Goal: Task Accomplishment & Management: Complete application form

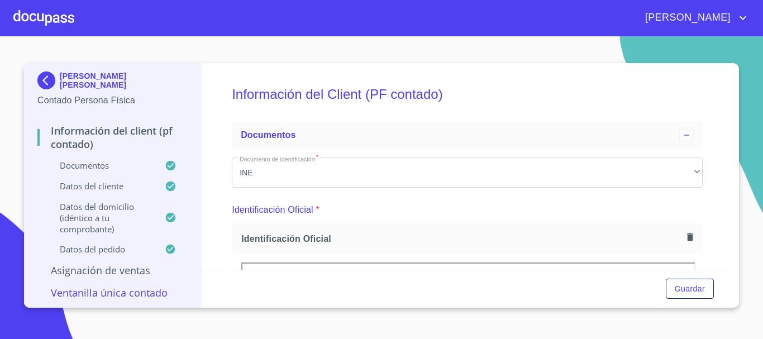
scroll to position [335, 0]
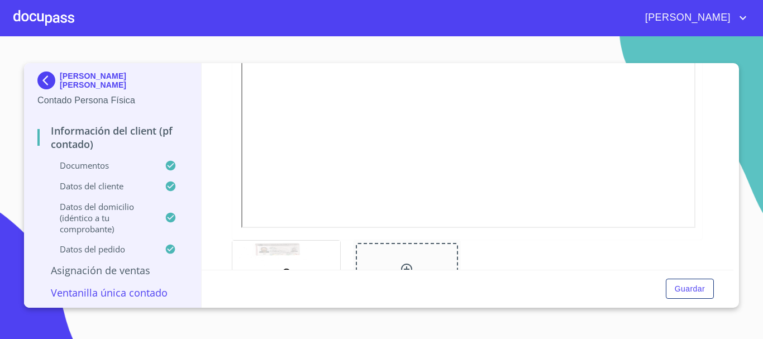
click at [26, 20] on div at bounding box center [43, 18] width 61 height 36
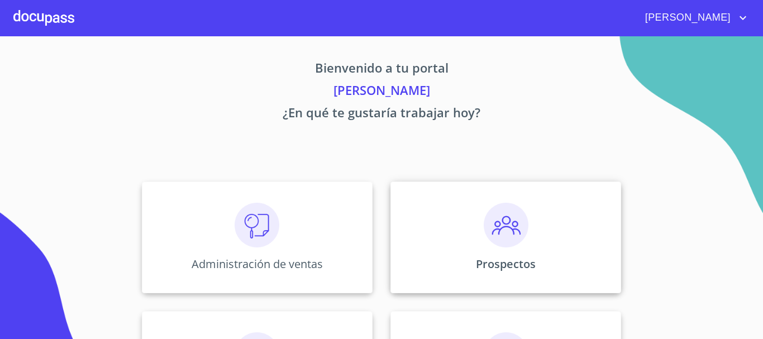
click at [521, 215] on img at bounding box center [506, 225] width 45 height 45
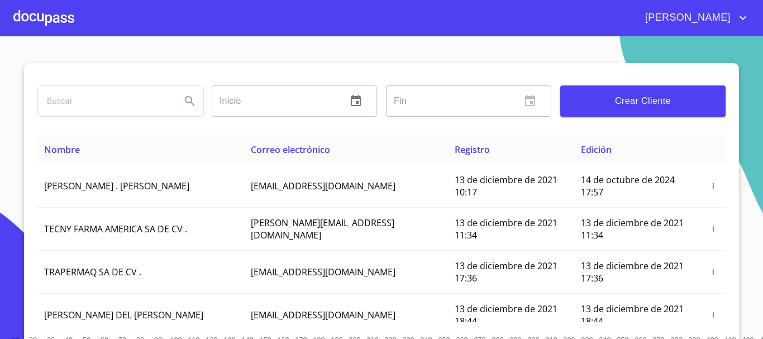
click at [595, 96] on span "Crear Cliente" at bounding box center [642, 101] width 147 height 16
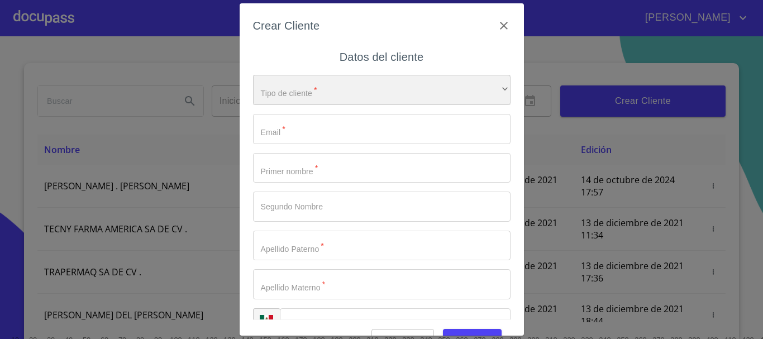
click at [328, 86] on div "​" at bounding box center [381, 90] width 257 height 30
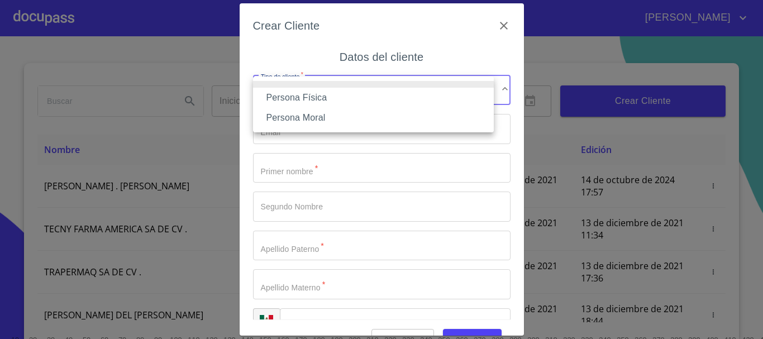
drag, startPoint x: 292, startPoint y: 99, endPoint x: 299, endPoint y: 97, distance: 7.1
click at [297, 98] on li "Persona Física" at bounding box center [373, 98] width 241 height 20
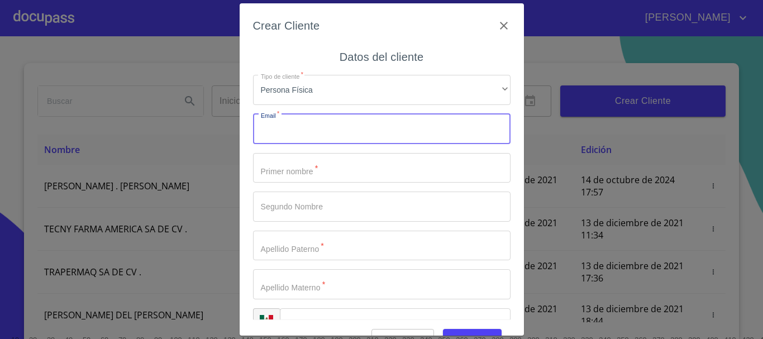
click at [307, 139] on input "Tipo de cliente   *" at bounding box center [381, 129] width 257 height 30
type input "[EMAIL_ADDRESS][DOMAIN_NAME]"
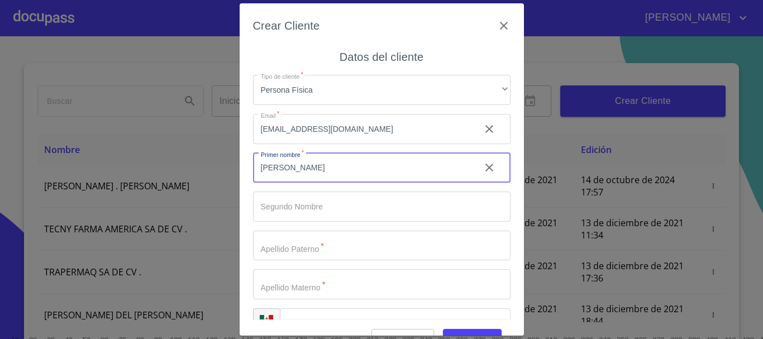
type input "[PERSON_NAME]"
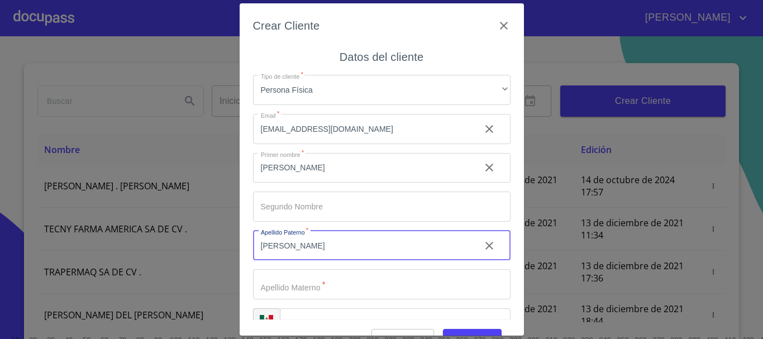
type input "[PERSON_NAME]"
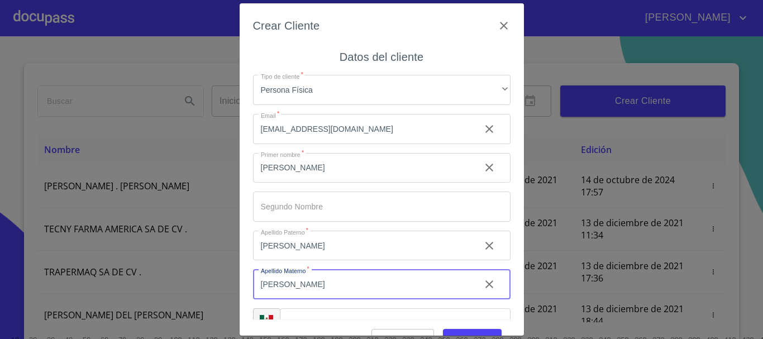
type input "[PERSON_NAME]"
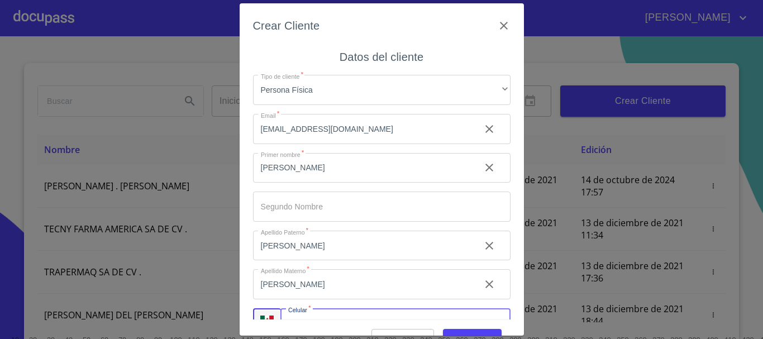
scroll to position [19, 0]
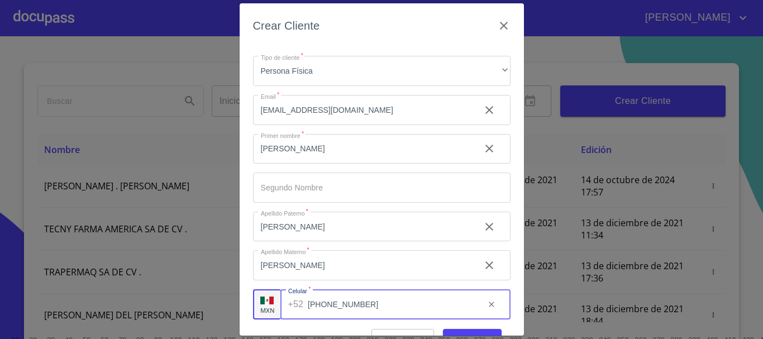
type input "[PHONE_NUMBER]"
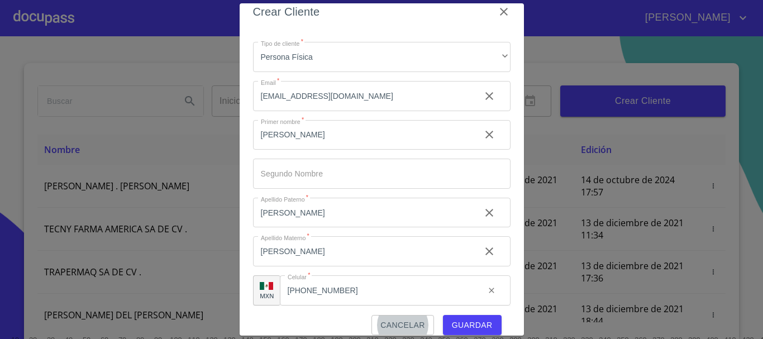
click at [458, 323] on span "Guardar" at bounding box center [472, 325] width 41 height 14
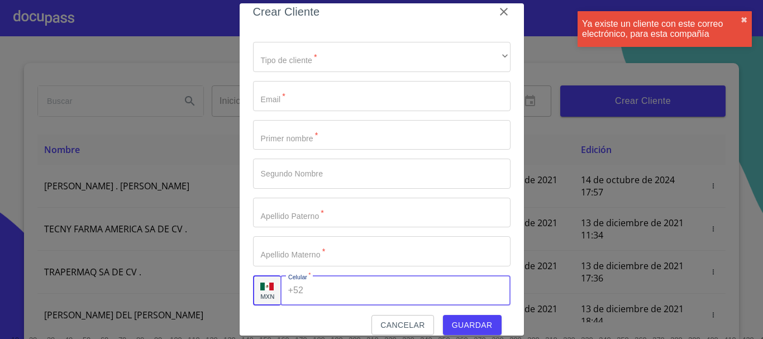
click at [331, 294] on input "Tipo de cliente   *" at bounding box center [409, 290] width 202 height 30
click at [497, 13] on icon "button" at bounding box center [503, 11] width 13 height 13
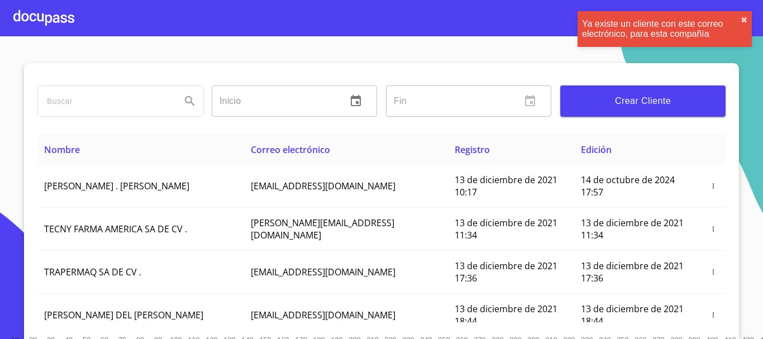
click at [101, 105] on input "search" at bounding box center [105, 101] width 134 height 30
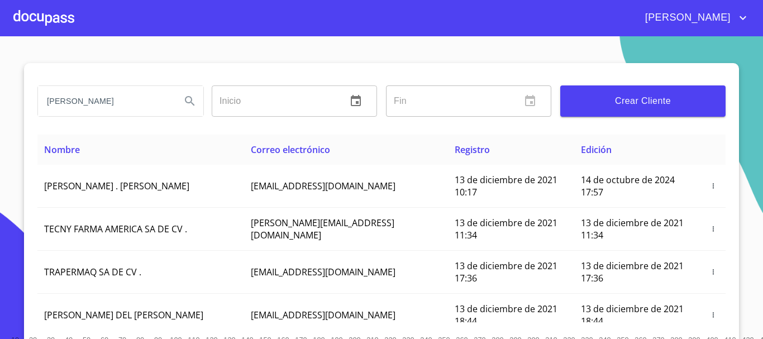
type input "[PERSON_NAME]"
click at [185, 103] on icon "Search" at bounding box center [189, 100] width 9 height 9
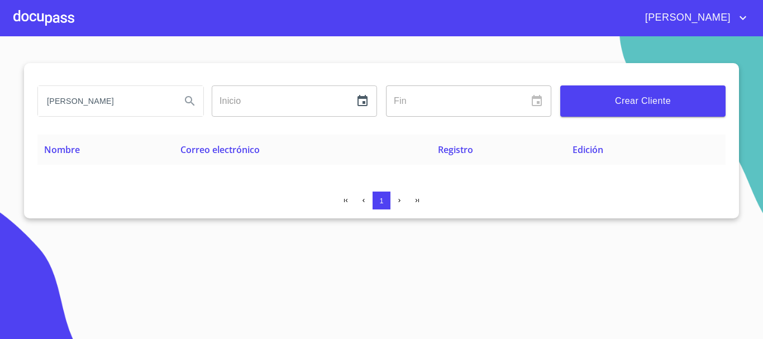
drag, startPoint x: 45, startPoint y: 101, endPoint x: 207, endPoint y: 114, distance: 162.5
click at [207, 114] on div "[PERSON_NAME]" at bounding box center [120, 101] width 174 height 40
click at [640, 104] on span "Crear Cliente" at bounding box center [642, 101] width 147 height 16
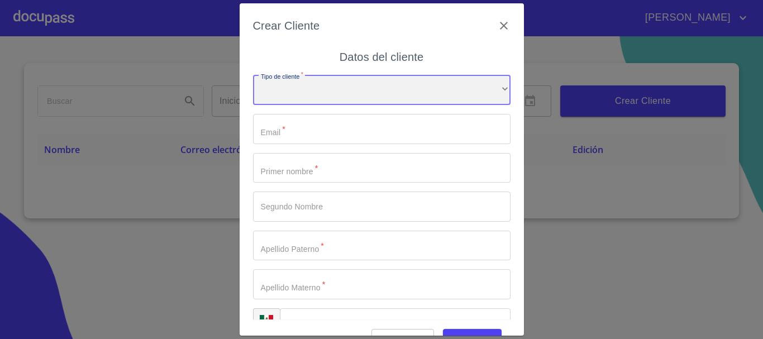
click at [326, 92] on div "​" at bounding box center [381, 90] width 257 height 30
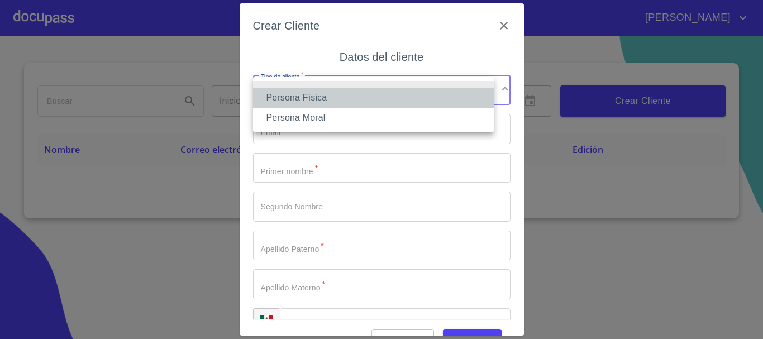
click at [322, 98] on li "Persona Física" at bounding box center [373, 98] width 241 height 20
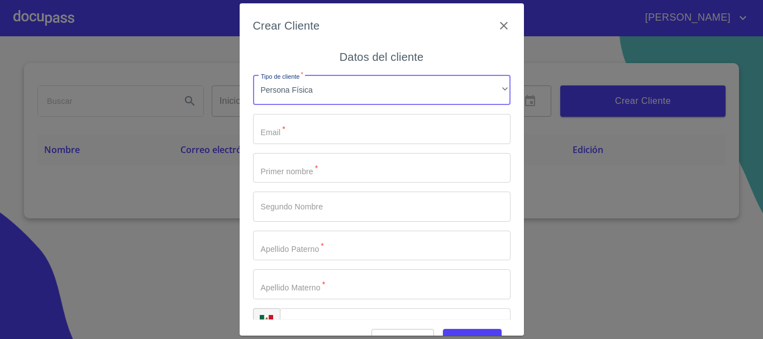
click at [312, 117] on input "Tipo de cliente   *" at bounding box center [381, 129] width 257 height 30
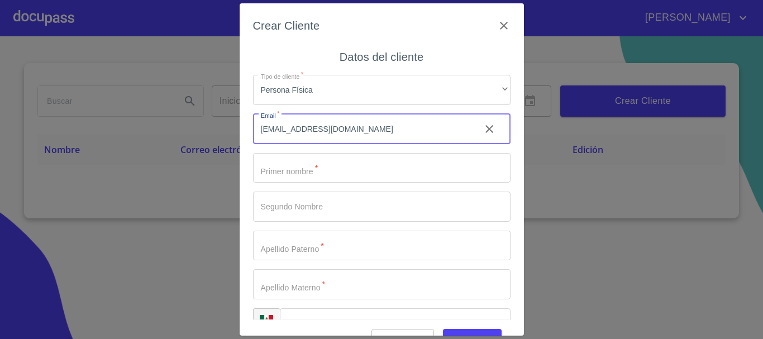
type input "[EMAIL_ADDRESS][DOMAIN_NAME]"
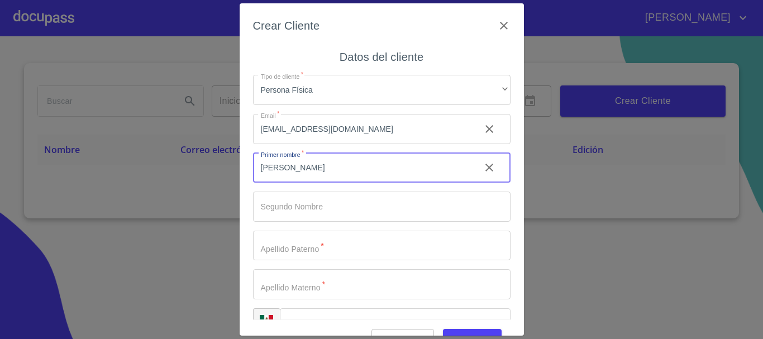
type input "[PERSON_NAME]"
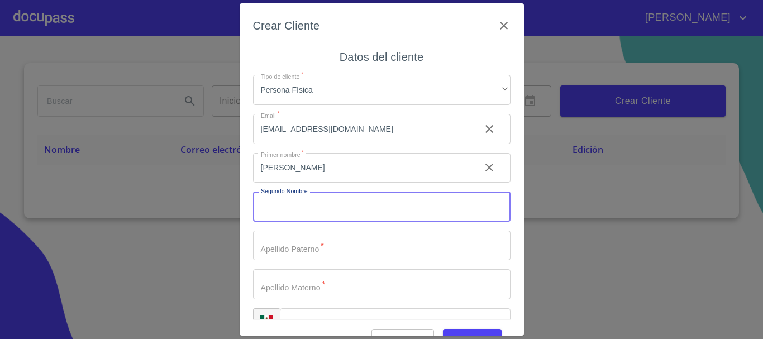
type input "B"
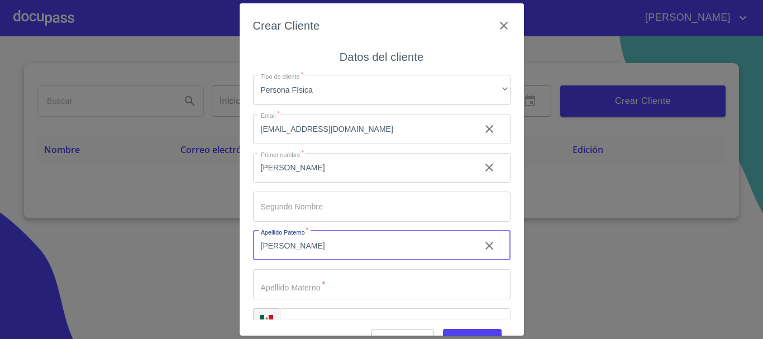
type input "[PERSON_NAME]"
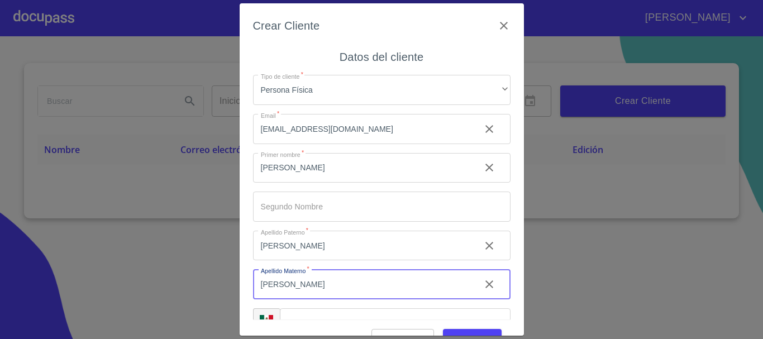
type input "[PERSON_NAME]"
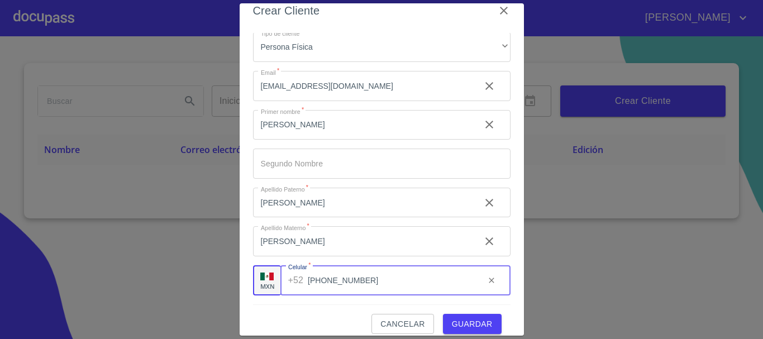
scroll to position [27, 0]
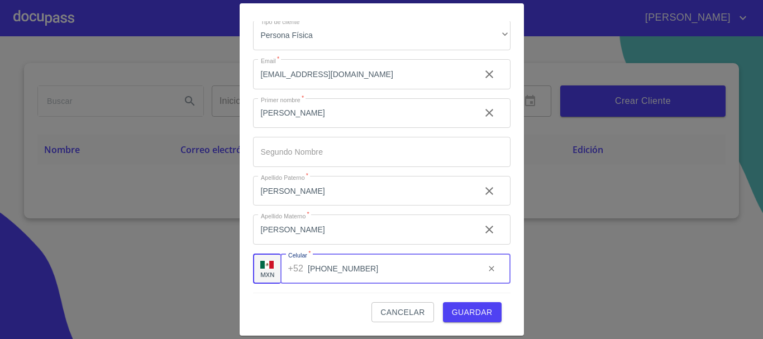
type input "[PHONE_NUMBER]"
click at [462, 310] on span "Guardar" at bounding box center [472, 312] width 41 height 14
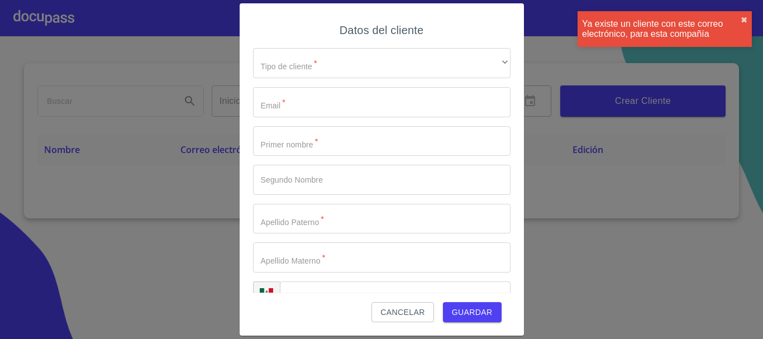
scroll to position [28, 0]
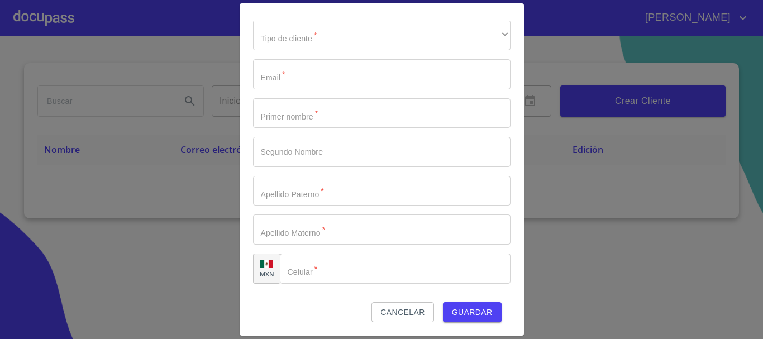
click at [408, 308] on span "Cancelar" at bounding box center [402, 312] width 44 height 14
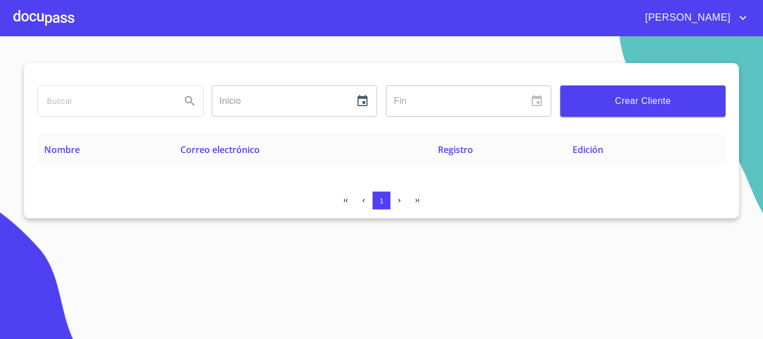
click at [130, 108] on input "search" at bounding box center [105, 101] width 134 height 30
click at [131, 103] on input "search" at bounding box center [105, 101] width 134 height 30
type input "[PERSON_NAME]"
click at [193, 104] on icon "Search" at bounding box center [189, 100] width 9 height 9
click at [193, 101] on icon "Search" at bounding box center [189, 100] width 13 height 13
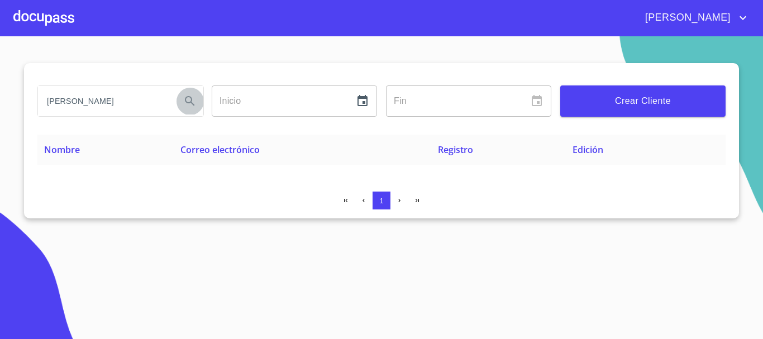
click at [192, 101] on icon "Search" at bounding box center [189, 100] width 13 height 13
click at [619, 106] on span "Crear Cliente" at bounding box center [642, 101] width 147 height 16
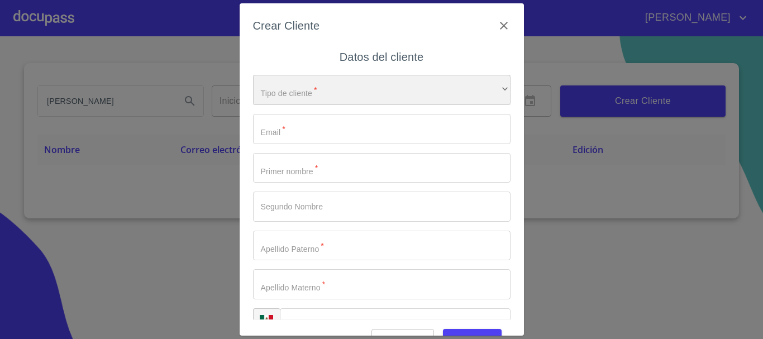
click at [283, 92] on div "​" at bounding box center [381, 90] width 257 height 30
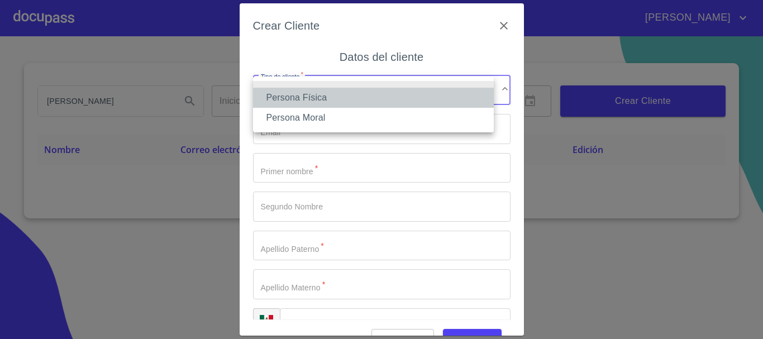
click at [302, 99] on li "Persona Física" at bounding box center [373, 98] width 241 height 20
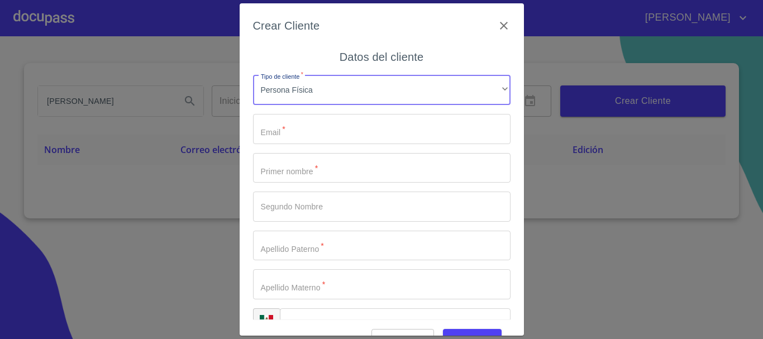
click at [307, 128] on input "Tipo de cliente   *" at bounding box center [381, 129] width 257 height 30
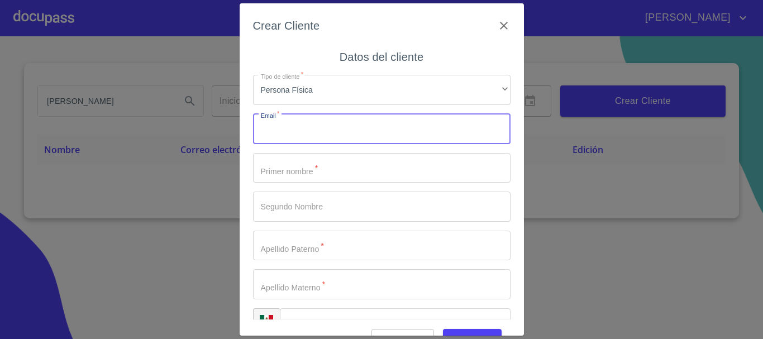
click at [310, 137] on input "Tipo de cliente   *" at bounding box center [381, 129] width 257 height 30
type input "[EMAIL_ADDRESS][DOMAIN_NAME]"
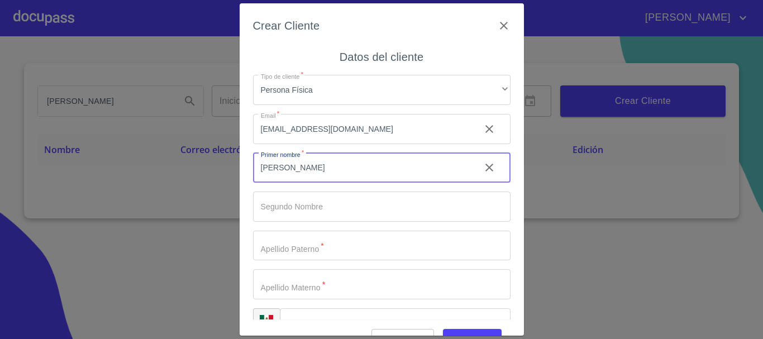
type input "[PERSON_NAME]"
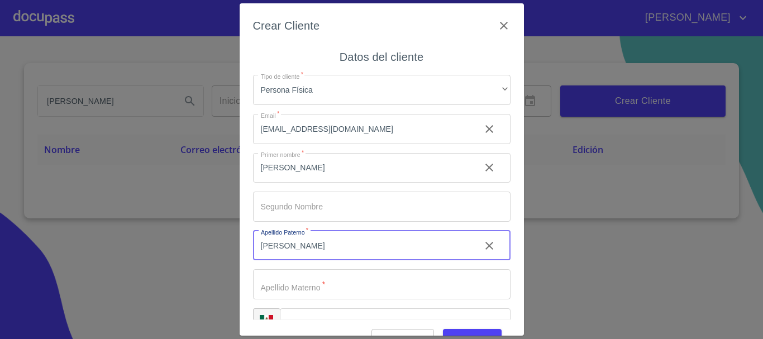
type input "[PERSON_NAME]"
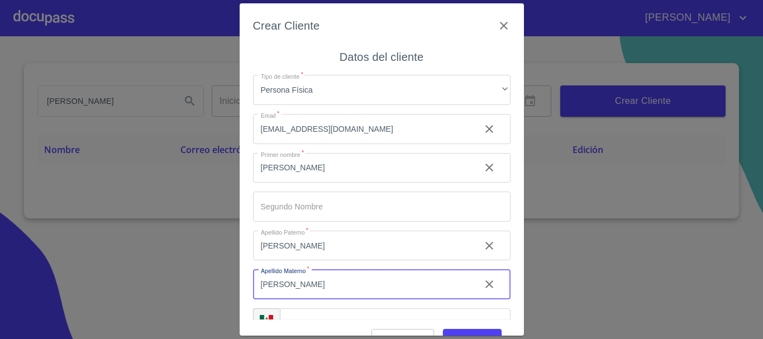
type input "[PERSON_NAME]"
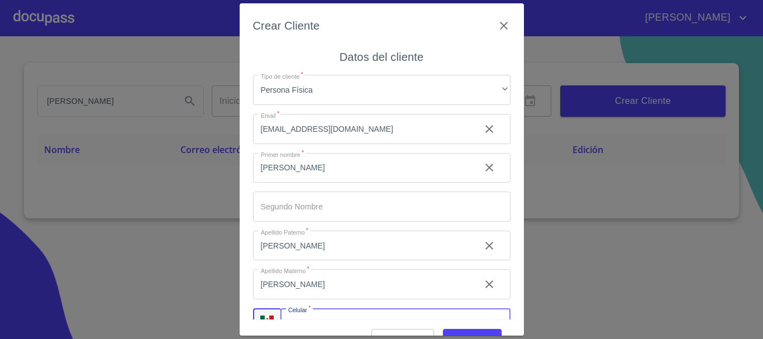
scroll to position [19, 0]
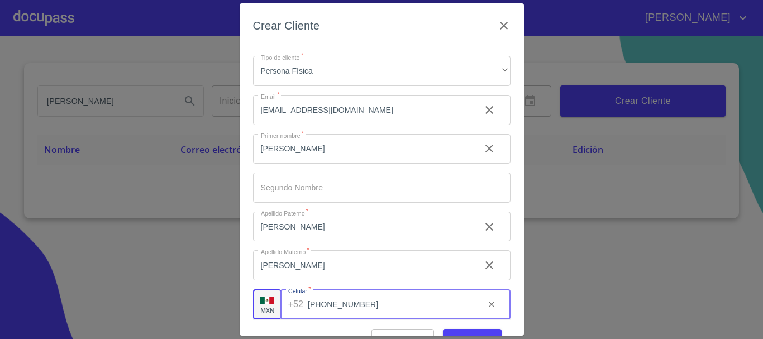
type input "[PHONE_NUMBER]"
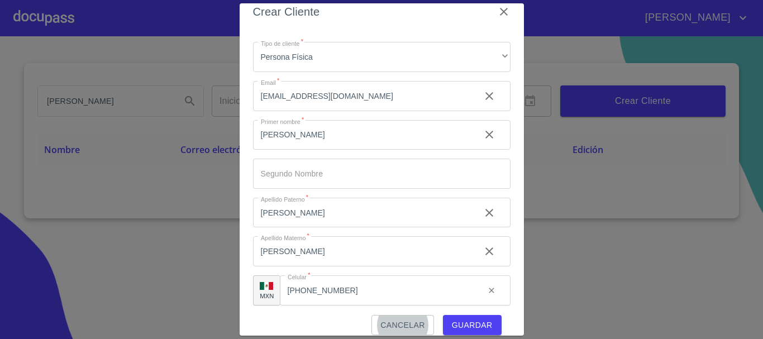
click at [471, 327] on span "Guardar" at bounding box center [472, 325] width 41 height 14
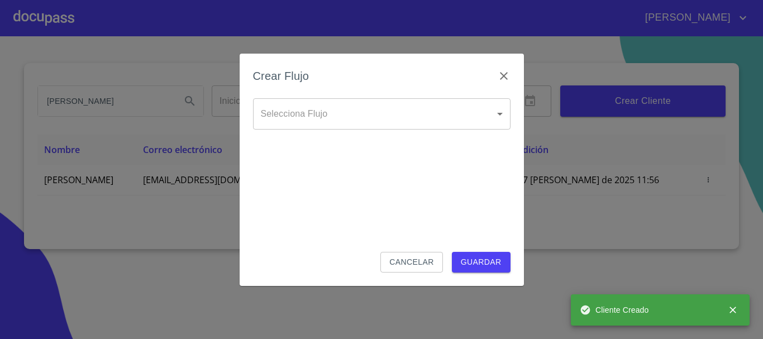
click at [328, 108] on body "[PERSON_NAME] Inicio ​ Fin ​ Crear Cliente Nombre Correo electrónico Registro E…" at bounding box center [381, 169] width 763 height 339
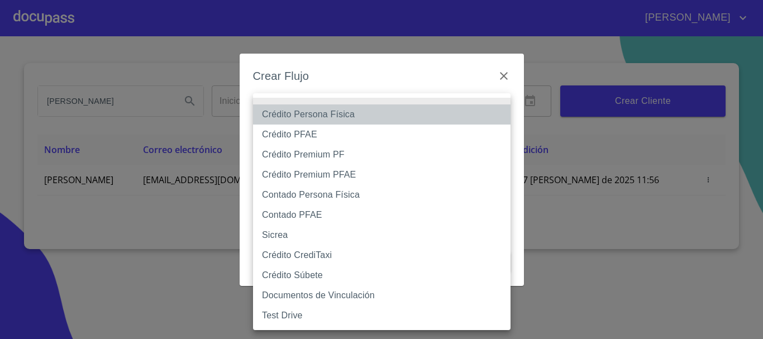
click at [332, 111] on li "Crédito Persona Física" at bounding box center [381, 114] width 257 height 20
type input "61b033e49b8c202ad5bb7912"
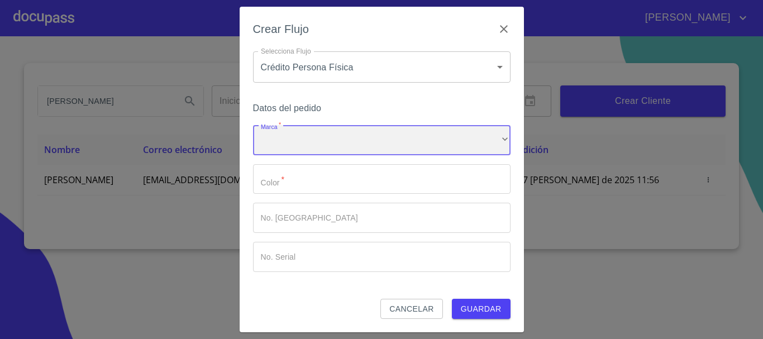
click at [290, 141] on div "​" at bounding box center [381, 140] width 257 height 30
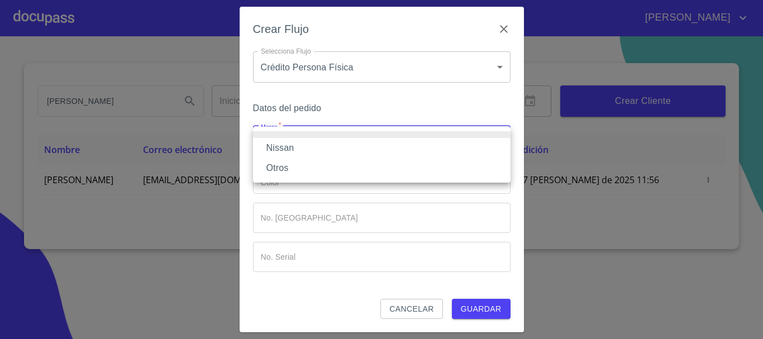
click at [288, 149] on li "Nissan" at bounding box center [381, 148] width 257 height 20
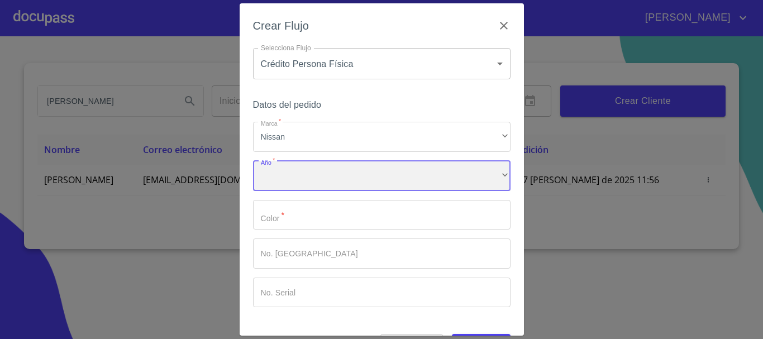
click at [327, 175] on div "​" at bounding box center [381, 176] width 257 height 30
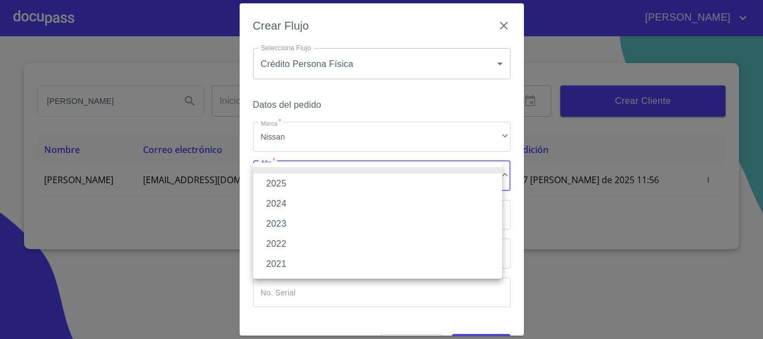
click at [289, 185] on li "2025" at bounding box center [377, 184] width 249 height 20
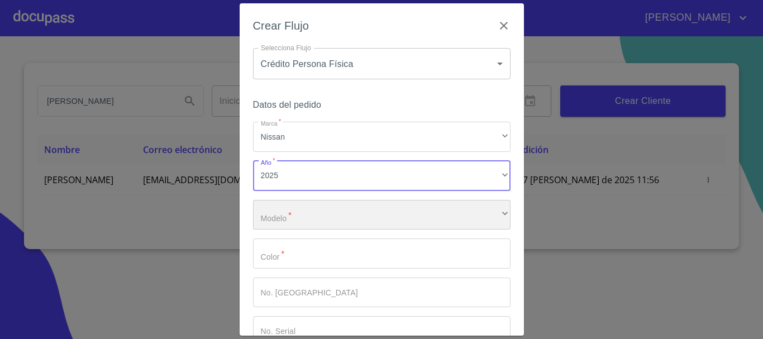
click at [293, 218] on div "​" at bounding box center [381, 215] width 257 height 30
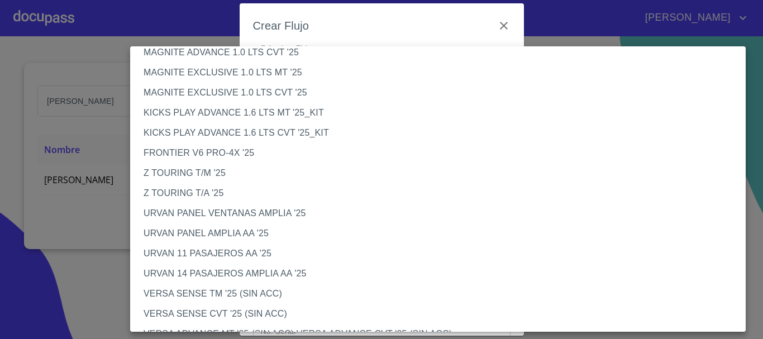
scroll to position [99, 0]
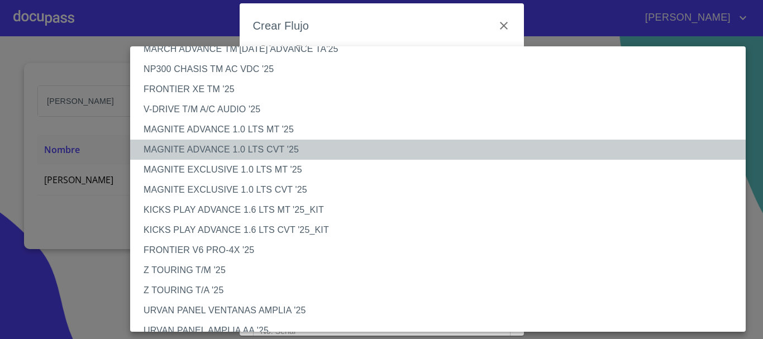
click at [235, 148] on li "MAGNITE ADVANCE 1.0 LTS CVT '25" at bounding box center [442, 150] width 624 height 20
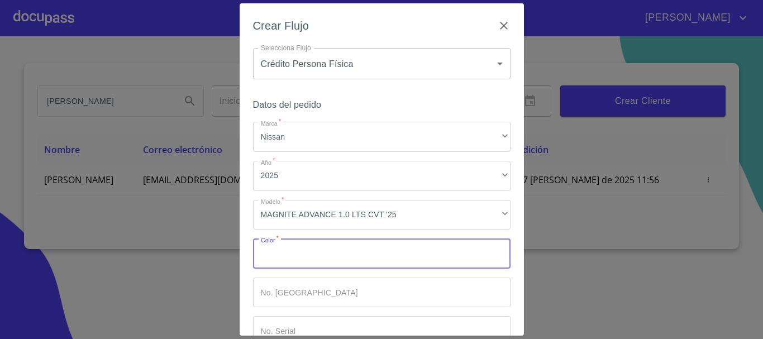
click at [267, 261] on input "Marca   *" at bounding box center [381, 253] width 257 height 30
type input "ROJO"
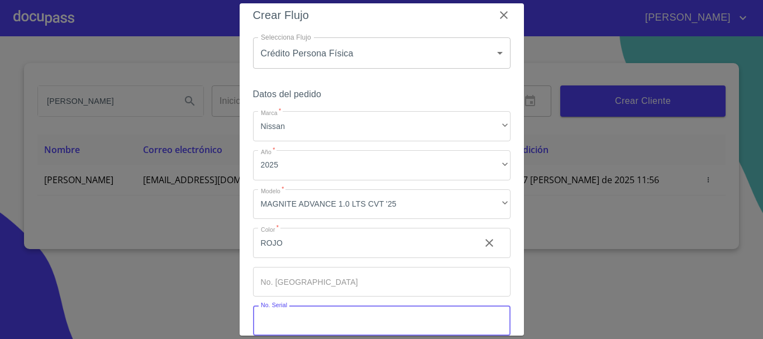
scroll to position [71, 0]
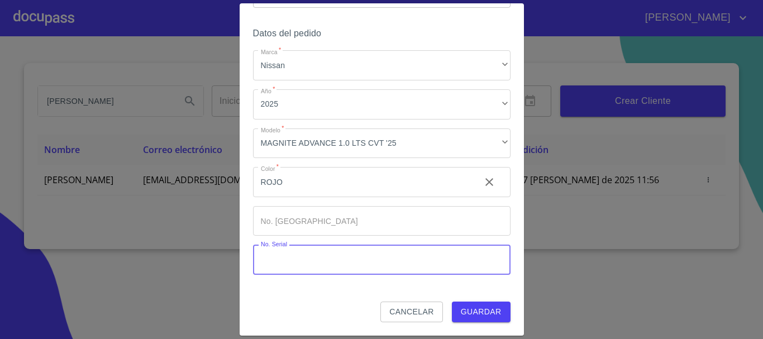
click at [486, 308] on span "Guardar" at bounding box center [481, 312] width 41 height 14
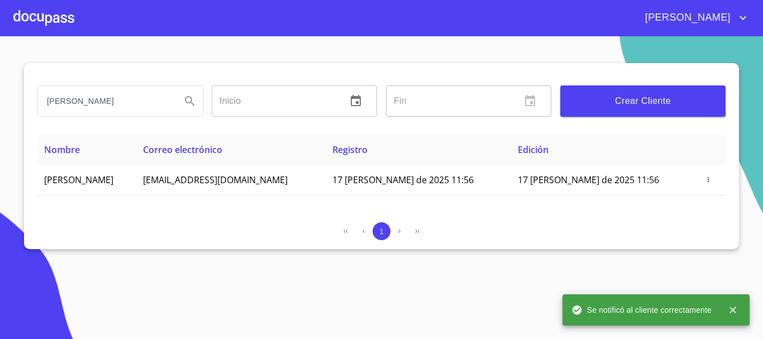
click at [51, 17] on div at bounding box center [43, 18] width 61 height 36
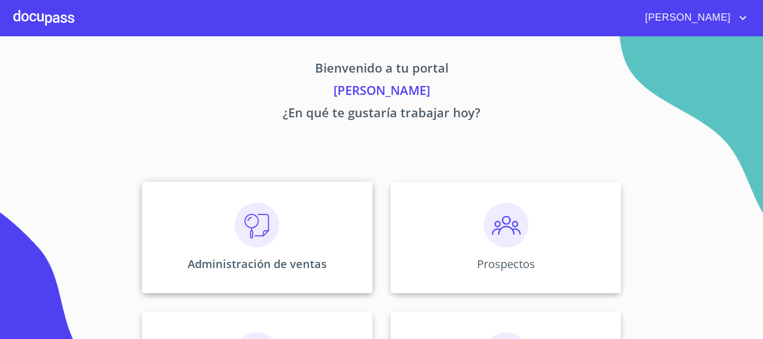
scroll to position [56, 0]
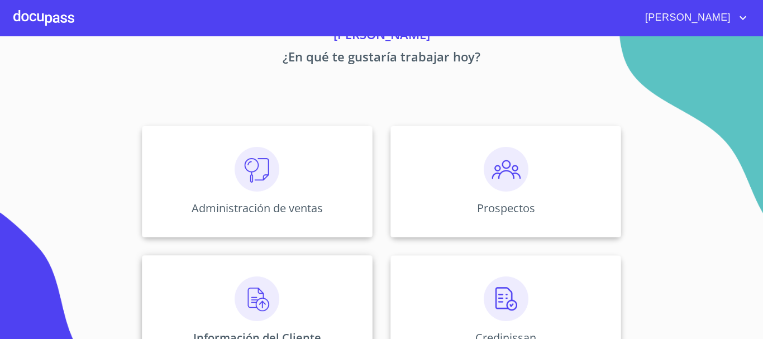
click at [240, 298] on img at bounding box center [257, 298] width 45 height 45
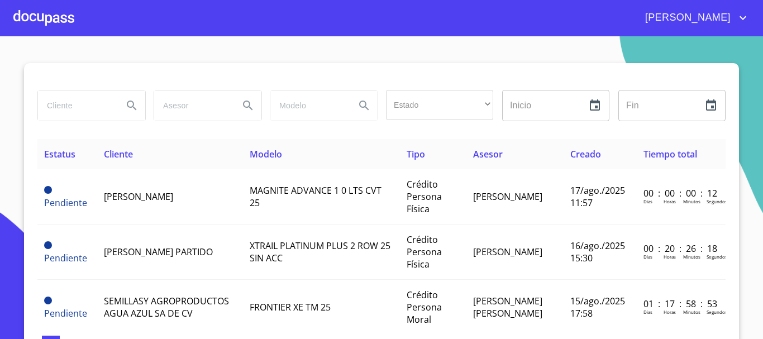
click at [63, 116] on input "search" at bounding box center [76, 105] width 76 height 30
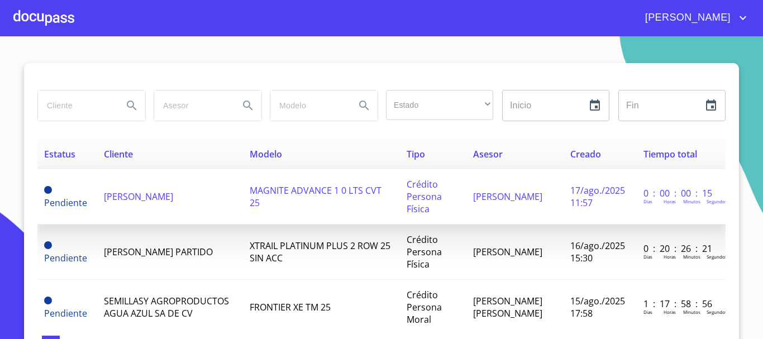
click at [87, 194] on td "Pendiente" at bounding box center [67, 196] width 60 height 55
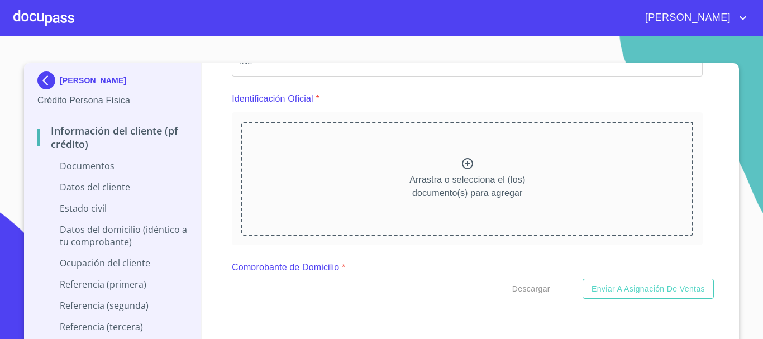
scroll to position [112, 0]
click at [462, 162] on icon at bounding box center [467, 162] width 13 height 13
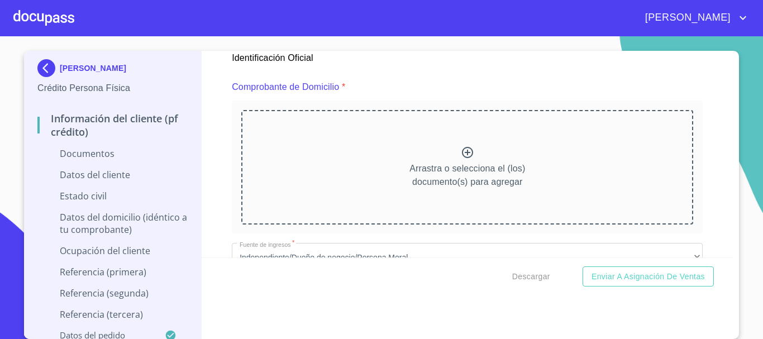
scroll to position [558, 0]
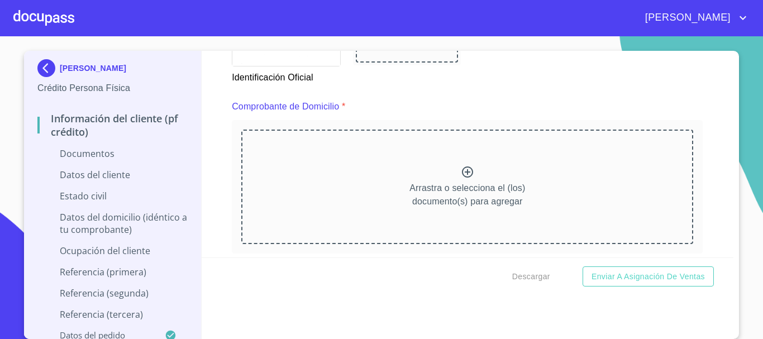
click at [461, 170] on icon at bounding box center [467, 171] width 13 height 13
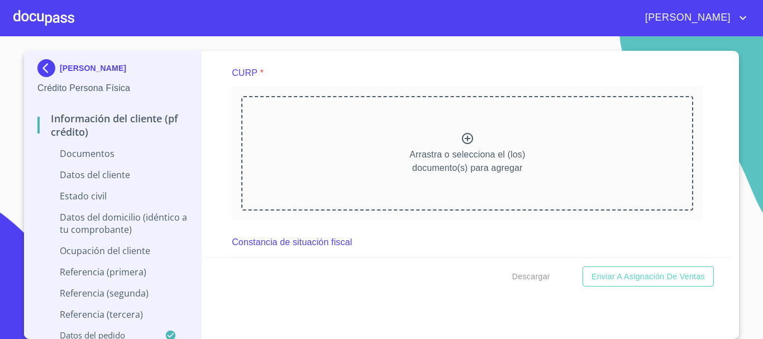
scroll to position [1508, 0]
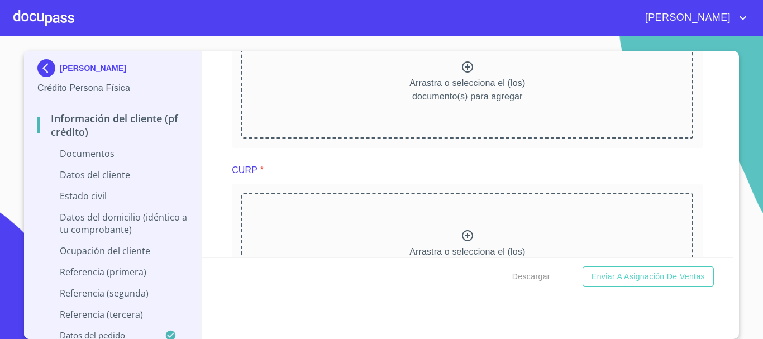
click at [461, 242] on icon at bounding box center [467, 235] width 13 height 13
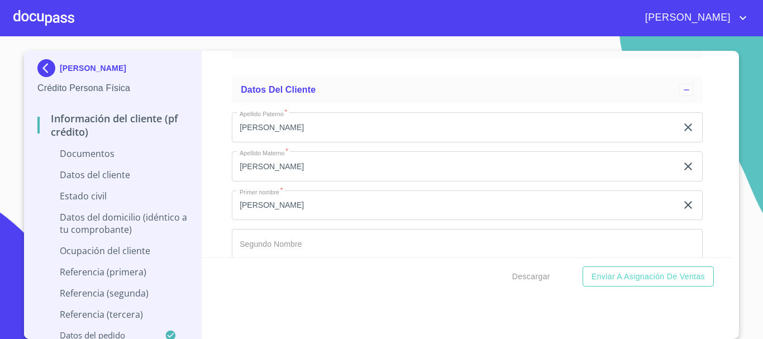
scroll to position [2345, 0]
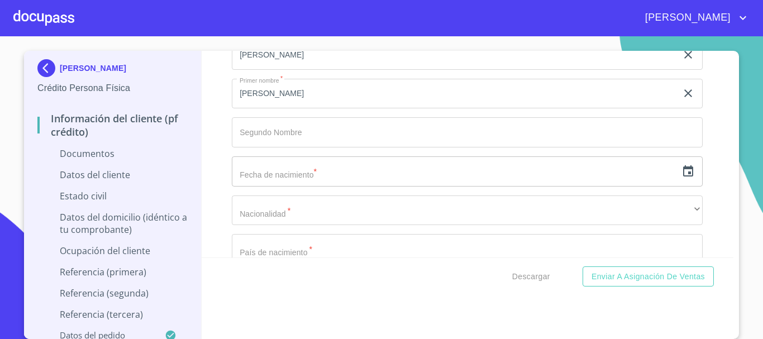
click at [279, 184] on input "text" at bounding box center [454, 171] width 445 height 30
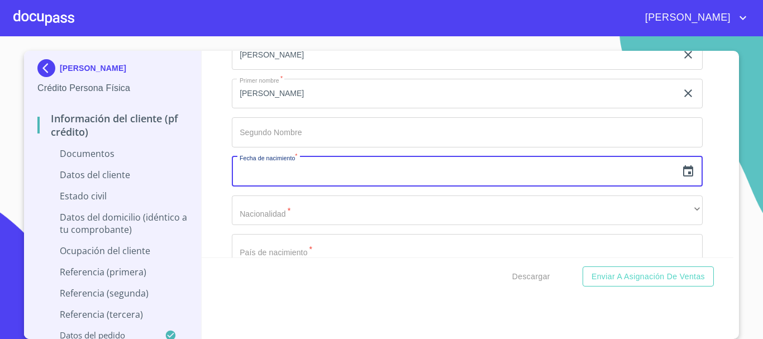
click at [681, 178] on icon "button" at bounding box center [687, 171] width 13 height 13
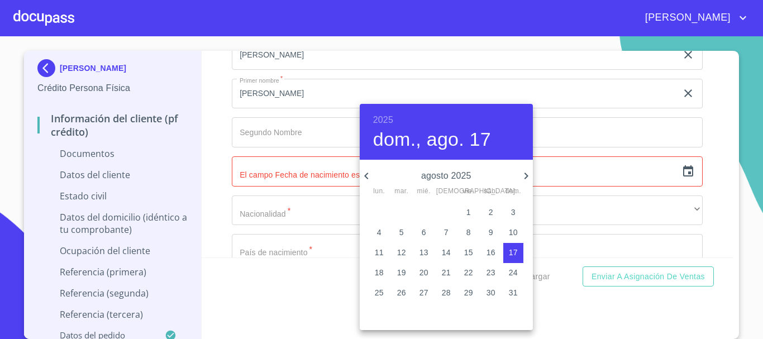
click at [384, 114] on h6 "2025" at bounding box center [383, 120] width 20 height 16
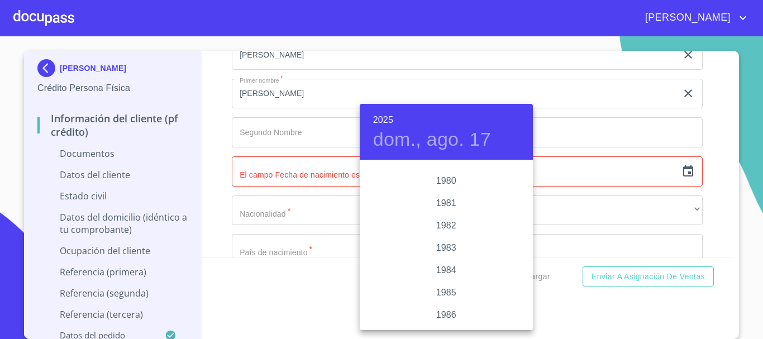
scroll to position [1217, 0]
click at [444, 206] on div "1981" at bounding box center [446, 206] width 173 height 22
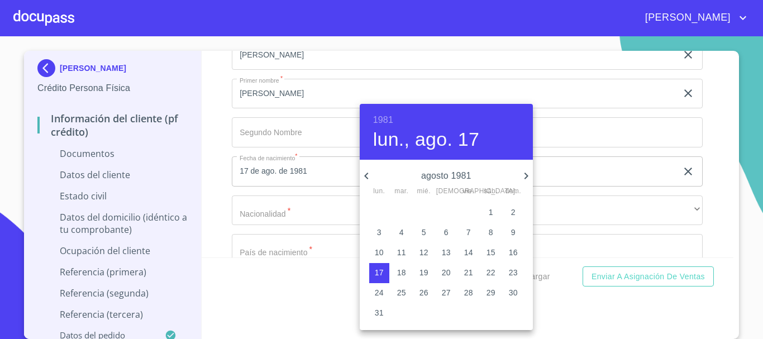
click at [524, 176] on icon "button" at bounding box center [525, 175] width 13 height 13
click at [367, 175] on icon "button" at bounding box center [366, 175] width 13 height 13
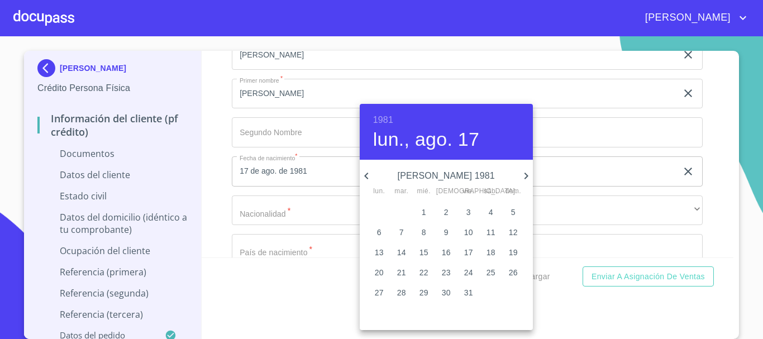
click at [367, 175] on icon "button" at bounding box center [366, 175] width 13 height 13
click at [522, 173] on icon "button" at bounding box center [525, 175] width 13 height 13
click at [427, 230] on span "8" at bounding box center [424, 232] width 20 height 11
type input "8 de [DATE]. de 1981"
click at [697, 181] on div at bounding box center [381, 169] width 763 height 339
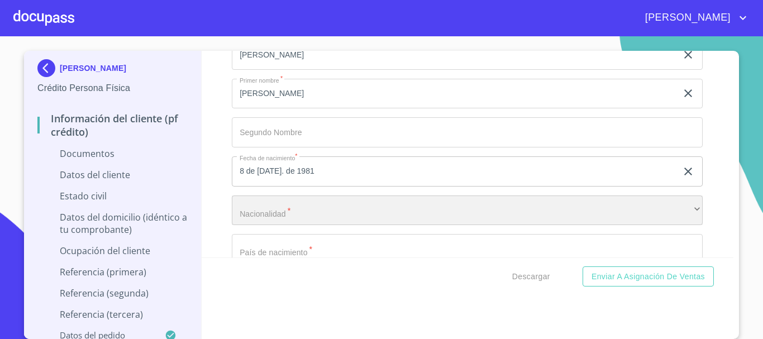
click at [334, 224] on div "​" at bounding box center [467, 210] width 471 height 30
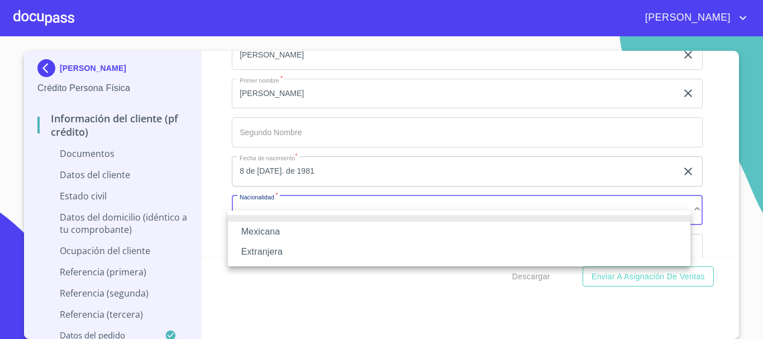
click at [295, 230] on li "Mexicana" at bounding box center [459, 232] width 462 height 20
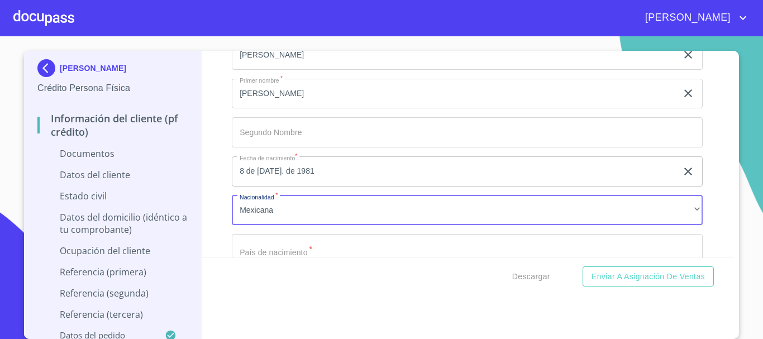
click at [719, 218] on div "Mexicana Extranjera" at bounding box center [381, 169] width 763 height 339
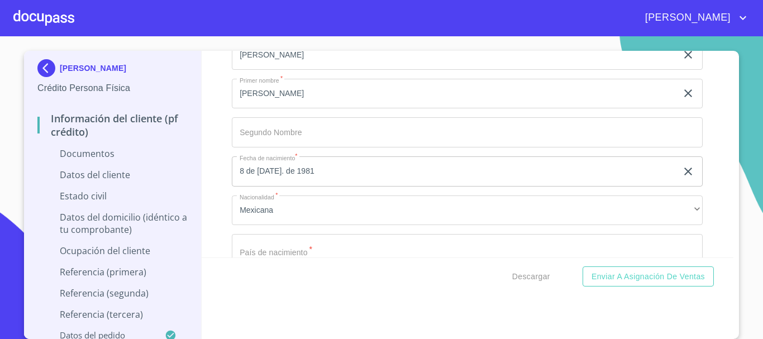
scroll to position [2401, 0]
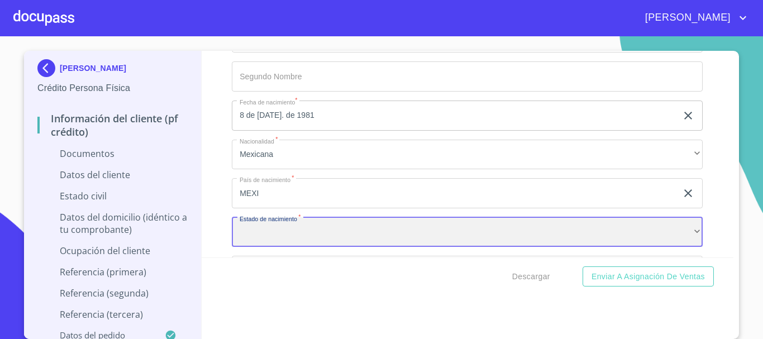
scroll to position [2404, 0]
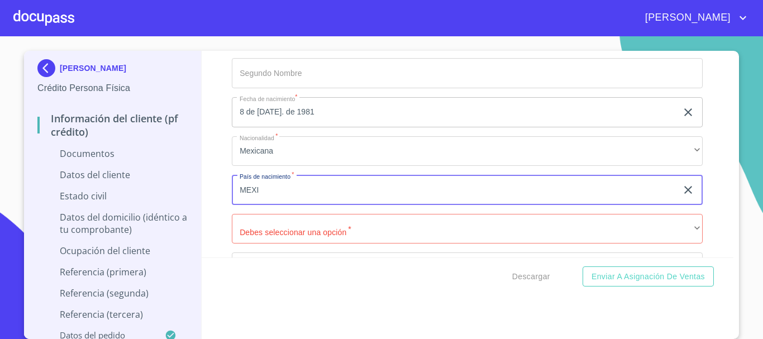
click at [262, 202] on input "MEXI" at bounding box center [454, 190] width 445 height 30
type input "[GEOGRAPHIC_DATA]"
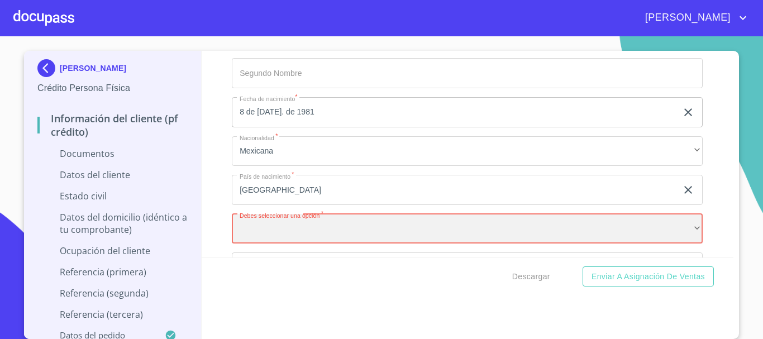
scroll to position [2516, 0]
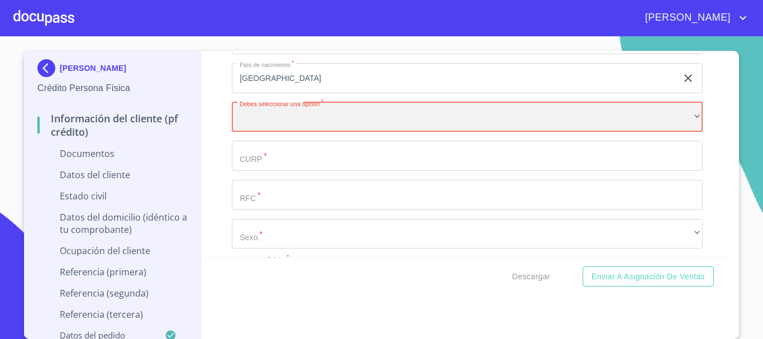
click at [283, 127] on div "​" at bounding box center [467, 117] width 471 height 30
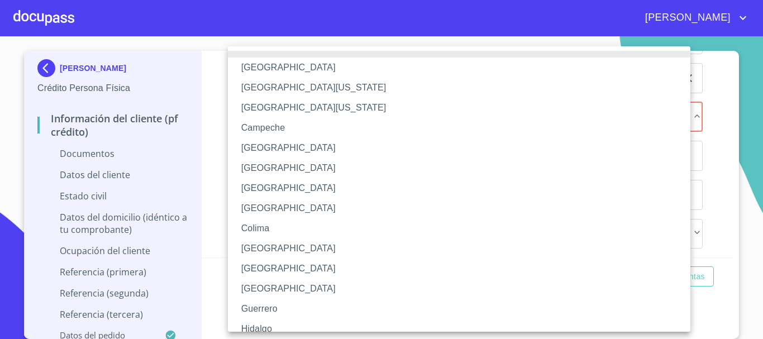
scroll to position [168, 0]
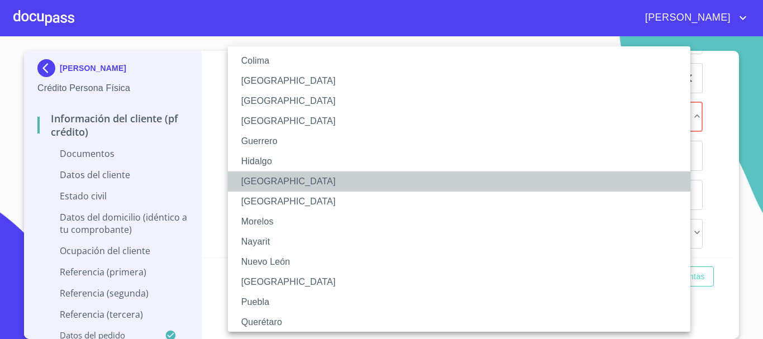
click at [252, 177] on li "[GEOGRAPHIC_DATA]" at bounding box center [463, 181] width 471 height 20
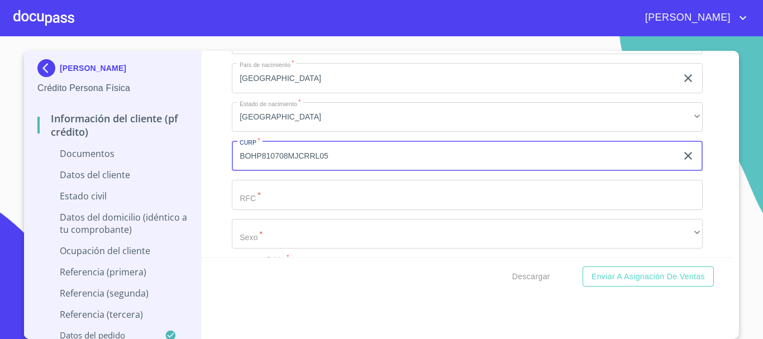
type input "BOHP810708MJCRRL05"
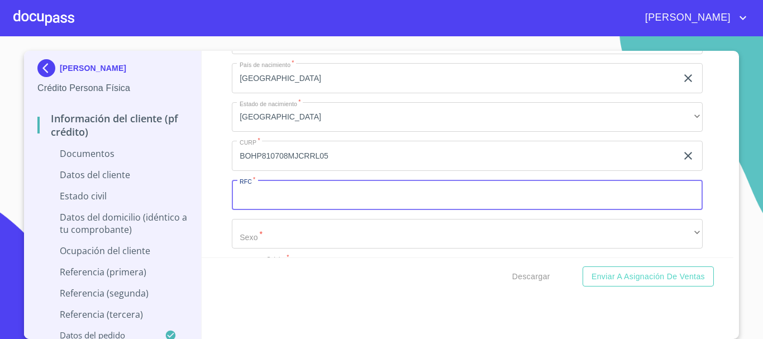
click at [289, 205] on input "Documento de identificación   *" at bounding box center [467, 195] width 471 height 30
type input "BOHP810708SX0"
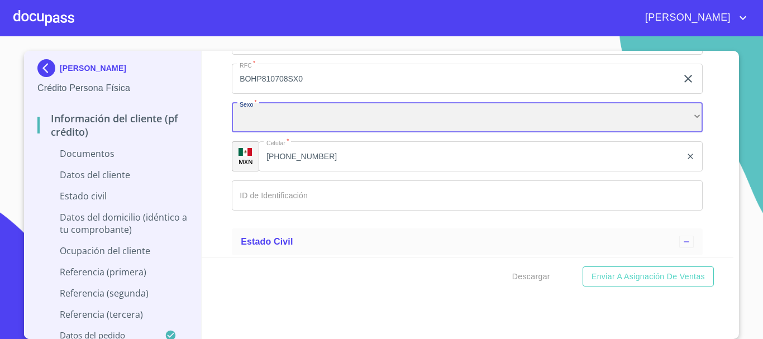
scroll to position [2633, 0]
click at [378, 130] on div "​" at bounding box center [467, 117] width 471 height 30
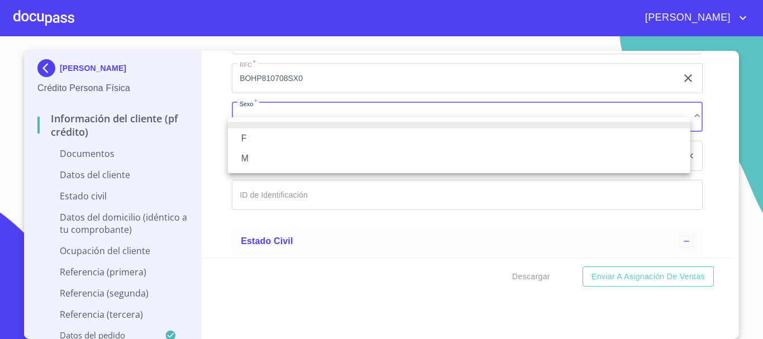
click at [279, 140] on li "F" at bounding box center [459, 138] width 462 height 20
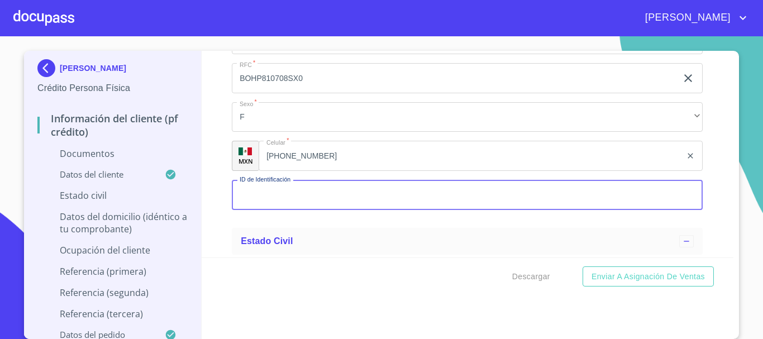
click at [271, 210] on input "Documento de identificación   *" at bounding box center [467, 195] width 471 height 30
type input "1380162258"
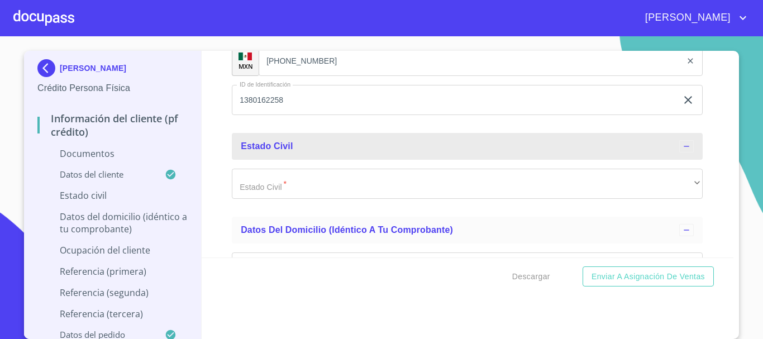
scroll to position [2755, 0]
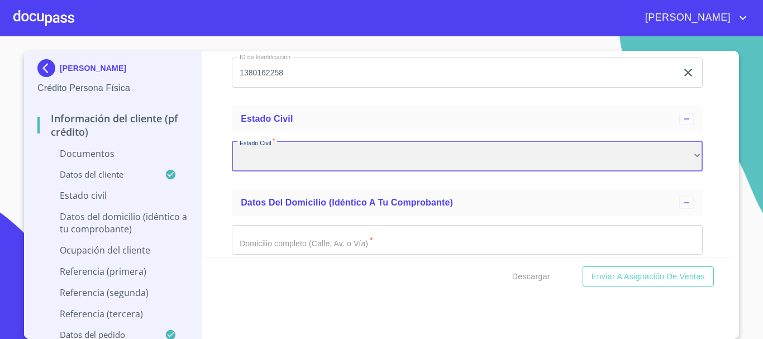
click at [296, 171] on div "​" at bounding box center [467, 156] width 471 height 30
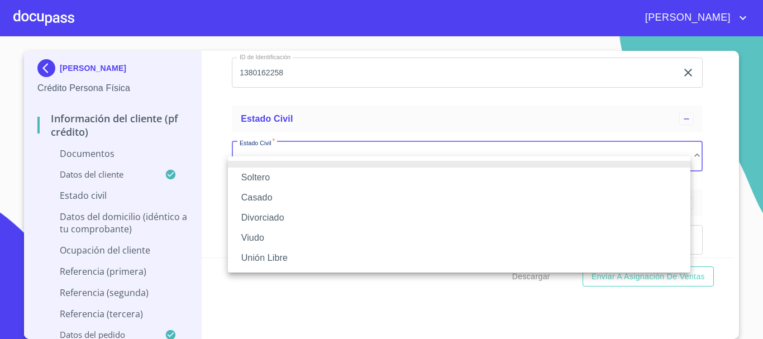
click at [279, 204] on li "Casado" at bounding box center [459, 198] width 462 height 20
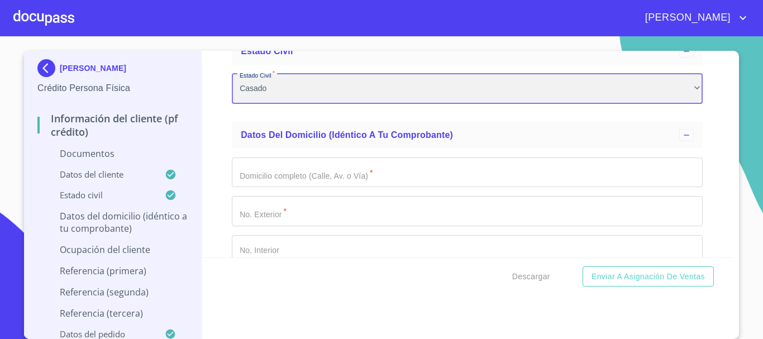
scroll to position [2867, 0]
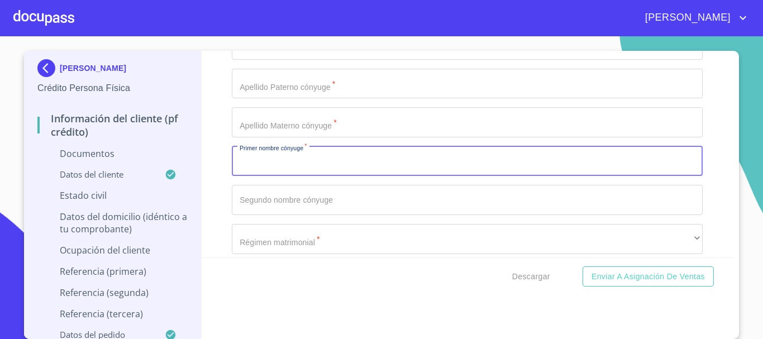
click at [290, 176] on input "Documento de identificación   *" at bounding box center [467, 161] width 471 height 30
type input "[PERSON_NAME]"
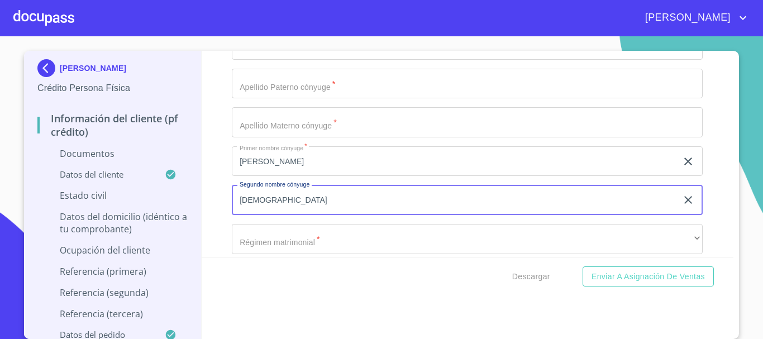
type input "[DEMOGRAPHIC_DATA]"
click at [302, 74] on div "Estado Civil   * [PERSON_NAME] ​ Apellido [PERSON_NAME] cónyuge   * ​ Apellido …" at bounding box center [467, 181] width 471 height 320
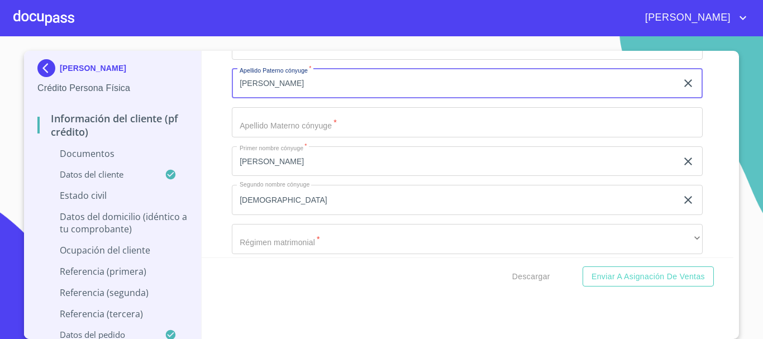
type input "[PERSON_NAME]"
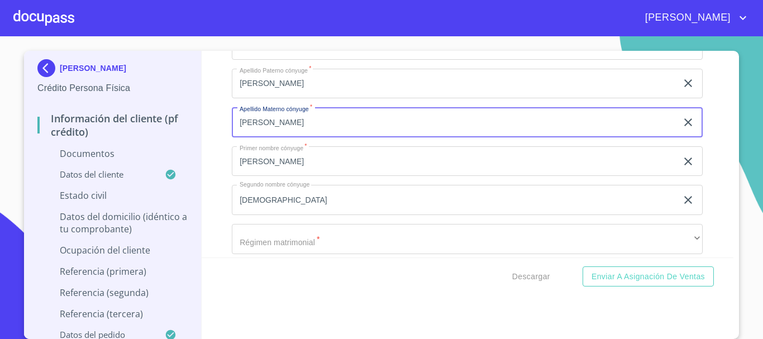
type input "[PERSON_NAME]"
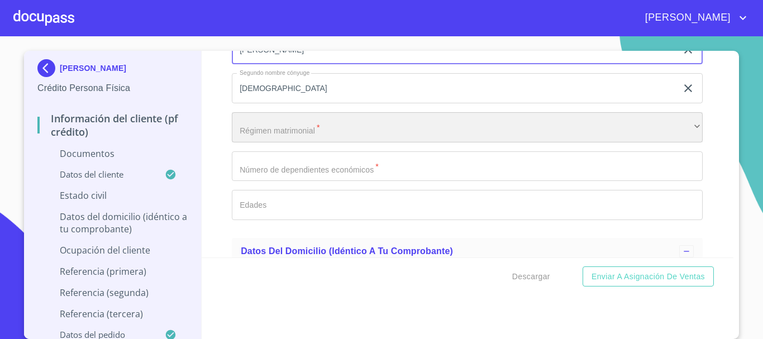
click at [278, 142] on div "​" at bounding box center [467, 127] width 471 height 30
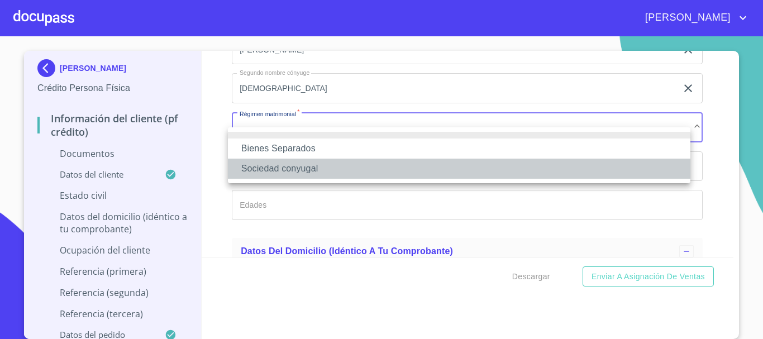
click at [302, 165] on li "Sociedad conyugal" at bounding box center [459, 169] width 462 height 20
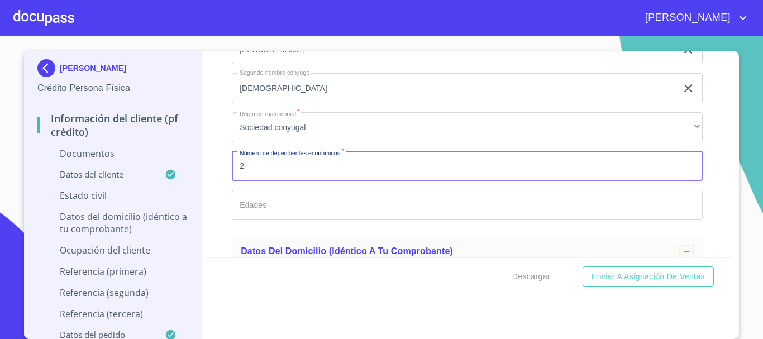
type input "2"
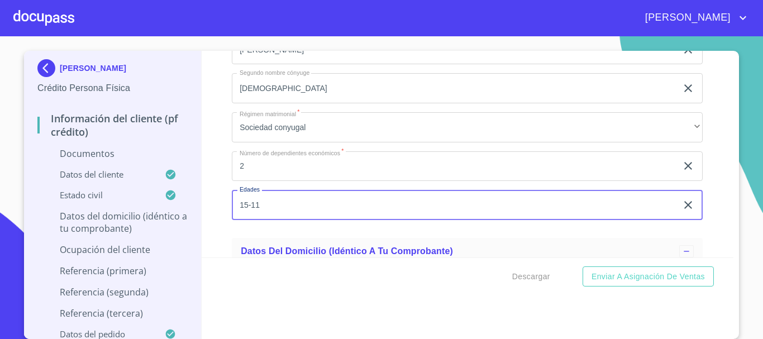
type input "15-11"
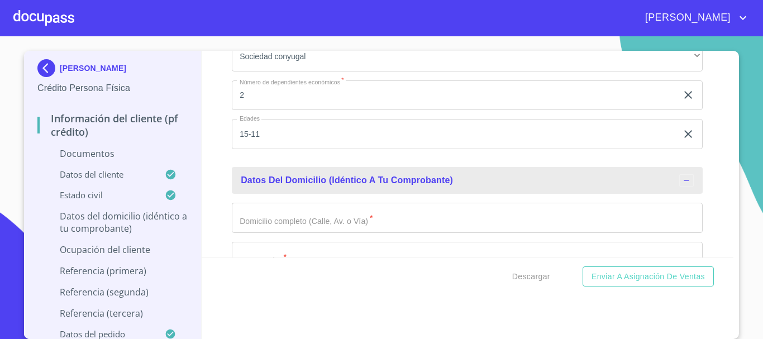
scroll to position [3111, 0]
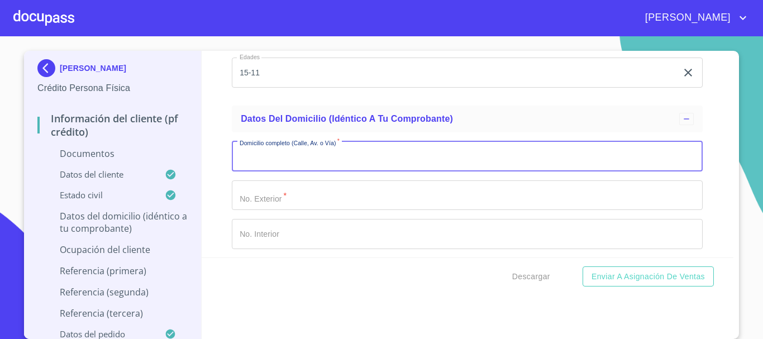
click at [415, 171] on input "Documento de identificación   *" at bounding box center [467, 156] width 471 height 30
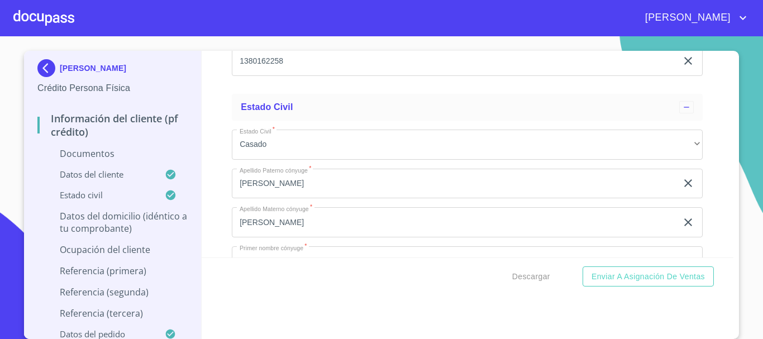
scroll to position [3128, 0]
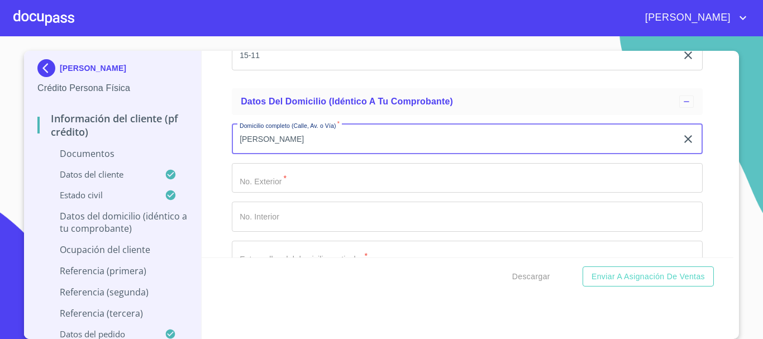
type input "[PERSON_NAME]"
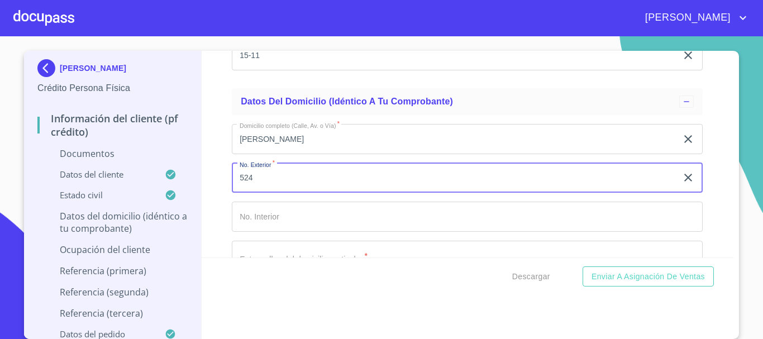
type input "524"
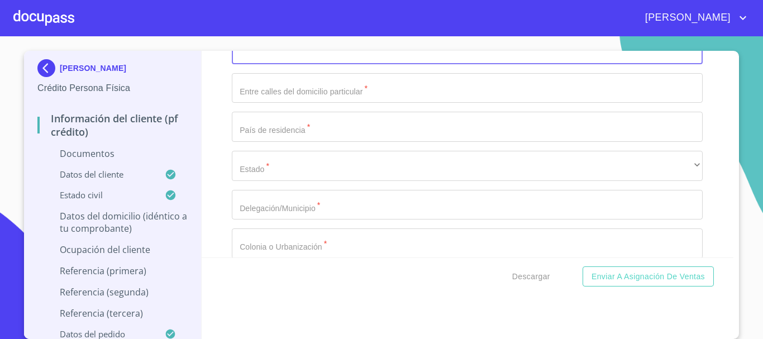
scroll to position [3184, 0]
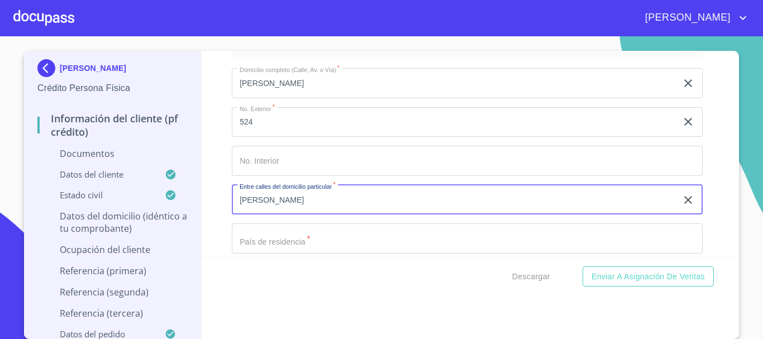
type input "[PERSON_NAME]"
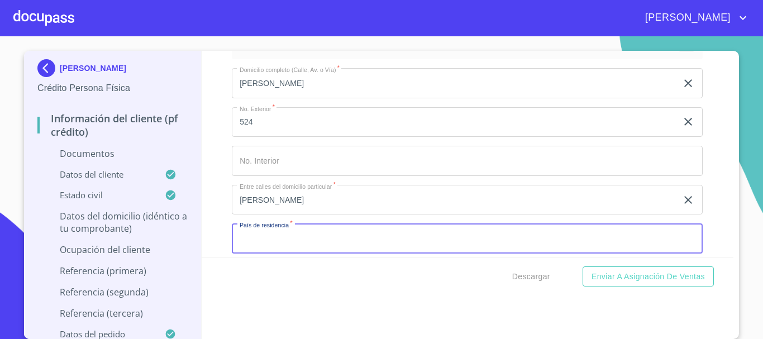
scroll to position [3194, 0]
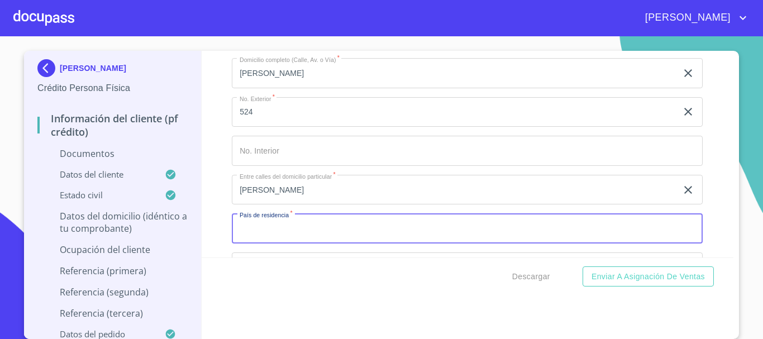
click at [271, 236] on input "Documento de identificación   *" at bounding box center [467, 228] width 471 height 30
type input "[GEOGRAPHIC_DATA]"
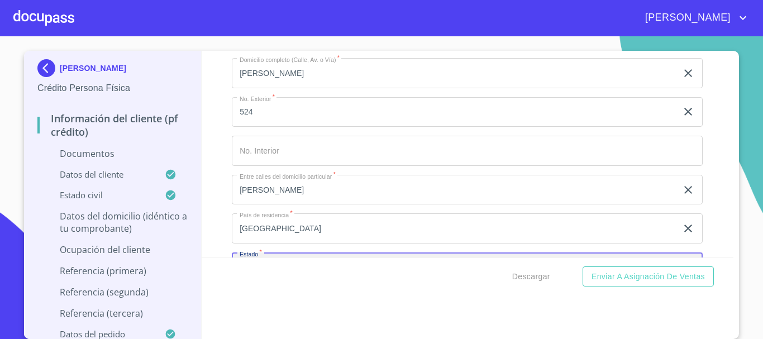
scroll to position [3321, 0]
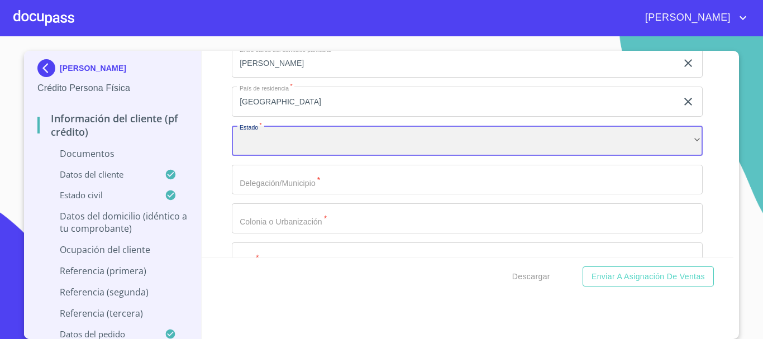
click at [273, 156] on div "​" at bounding box center [467, 141] width 471 height 30
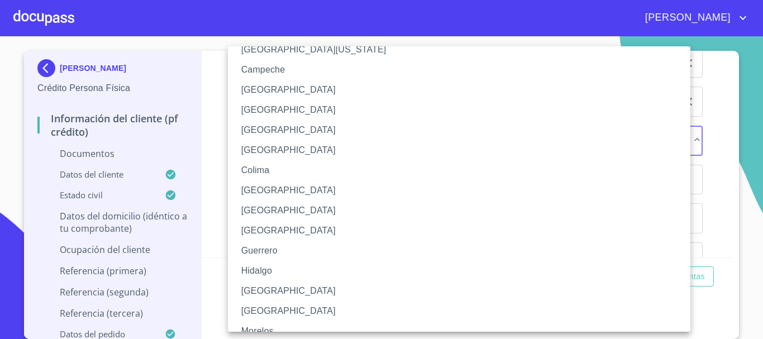
scroll to position [112, 0]
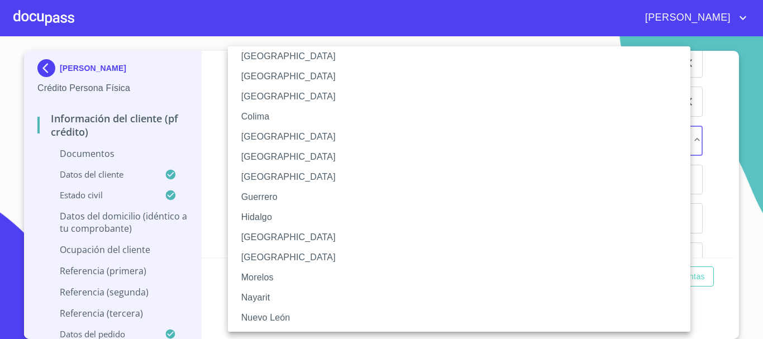
click at [279, 242] on li "[GEOGRAPHIC_DATA]" at bounding box center [463, 237] width 471 height 20
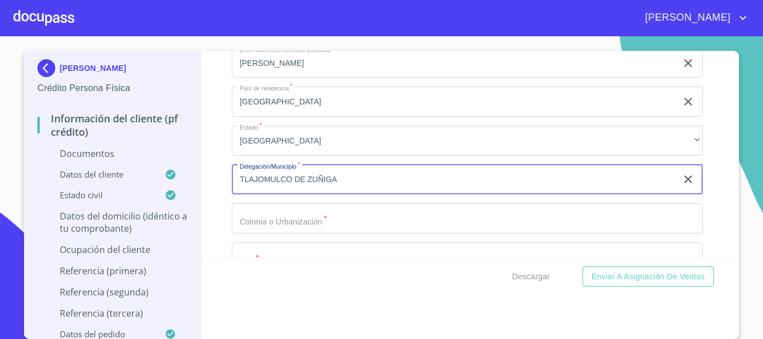
type input "TLAJOMULCO DE ZUÑIGA"
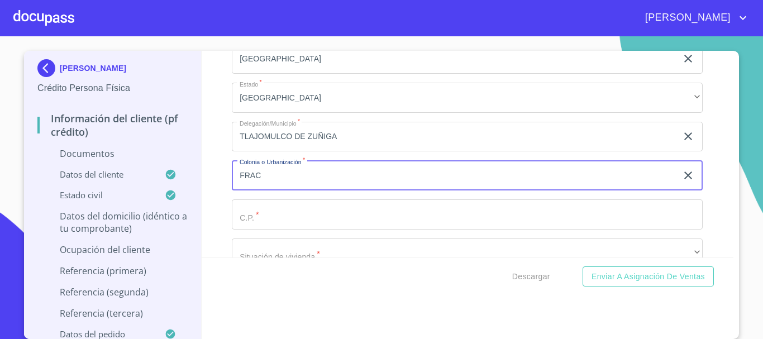
scroll to position [3470, 0]
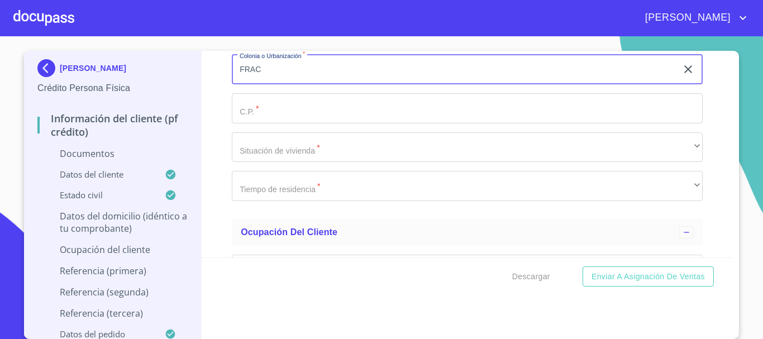
drag, startPoint x: 288, startPoint y: 88, endPoint x: 216, endPoint y: 88, distance: 72.0
click at [216, 88] on div "Información del cliente (PF crédito) Documentos Documento de identificación   *…" at bounding box center [468, 154] width 532 height 207
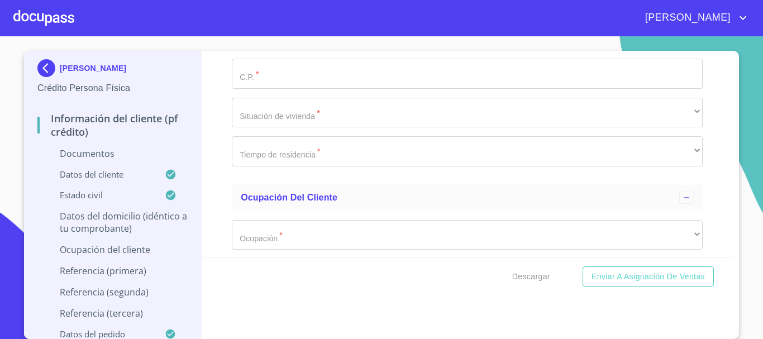
scroll to position [3393, 0]
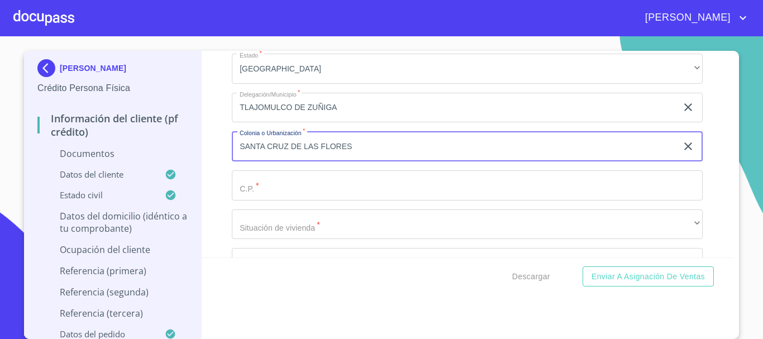
type input "SANTA CRUZ DE LAS FLORES"
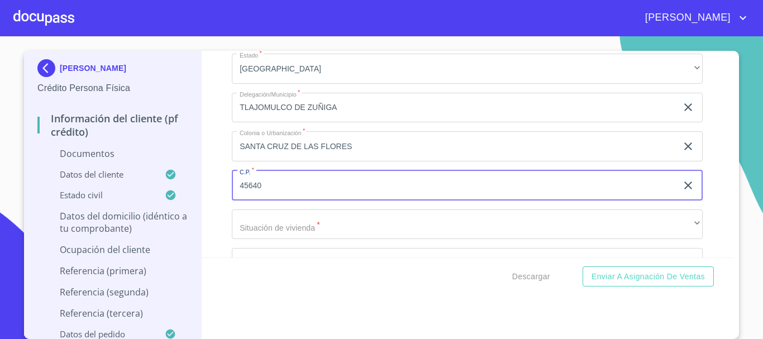
type input "45640"
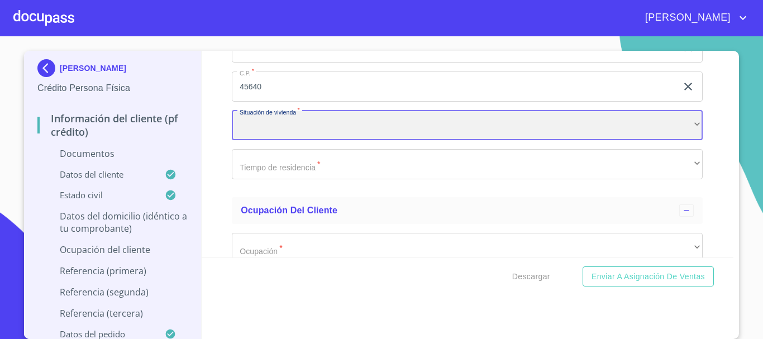
scroll to position [3505, 0]
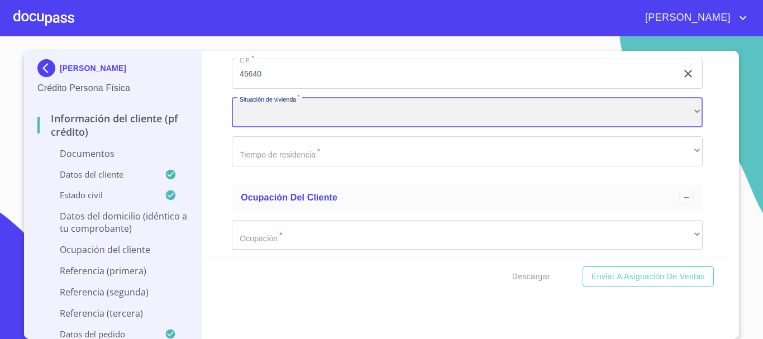
click at [285, 111] on div "​" at bounding box center [467, 113] width 471 height 30
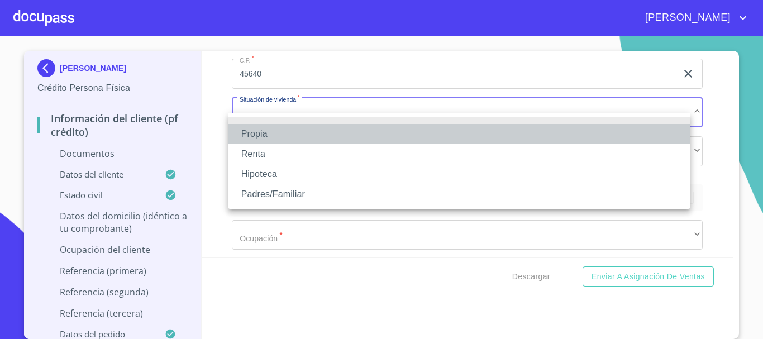
click at [277, 132] on li "Propia" at bounding box center [459, 134] width 462 height 20
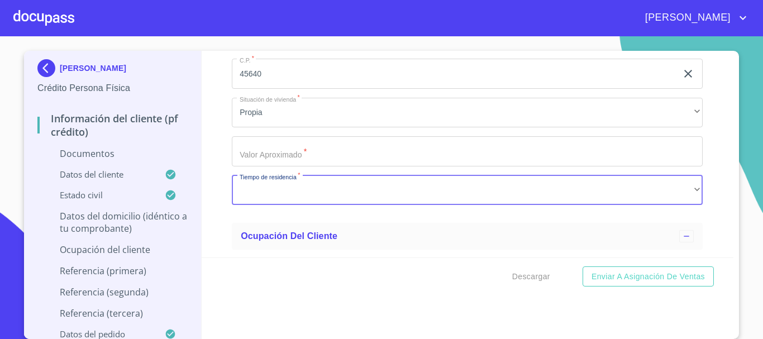
scroll to position [3511, 0]
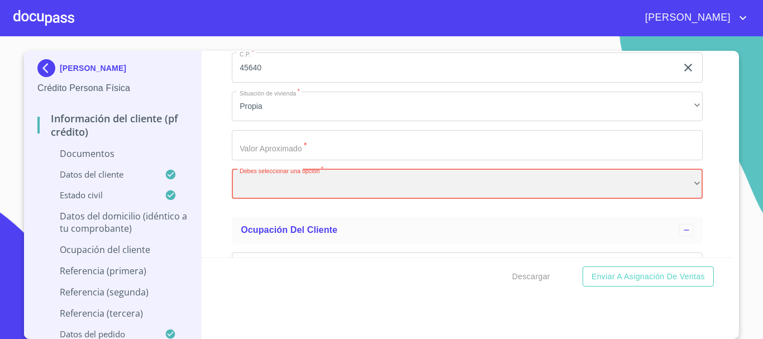
click at [258, 199] on div "​" at bounding box center [467, 184] width 471 height 30
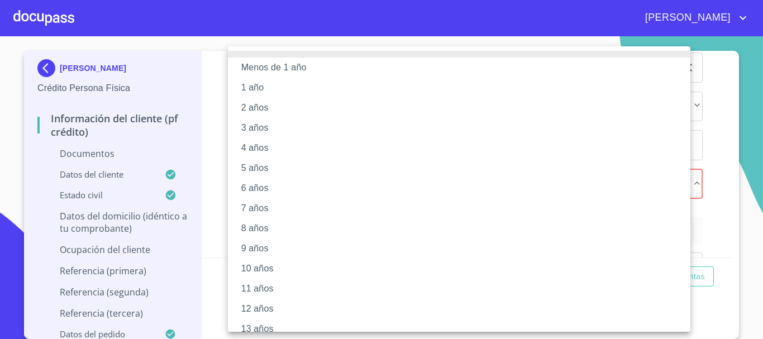
click at [710, 126] on div at bounding box center [381, 169] width 763 height 339
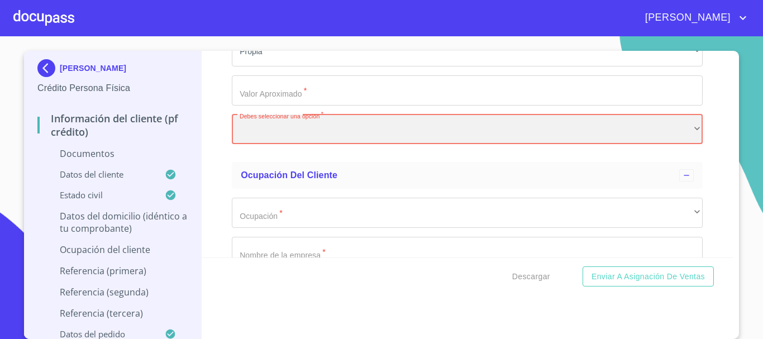
scroll to position [3567, 0]
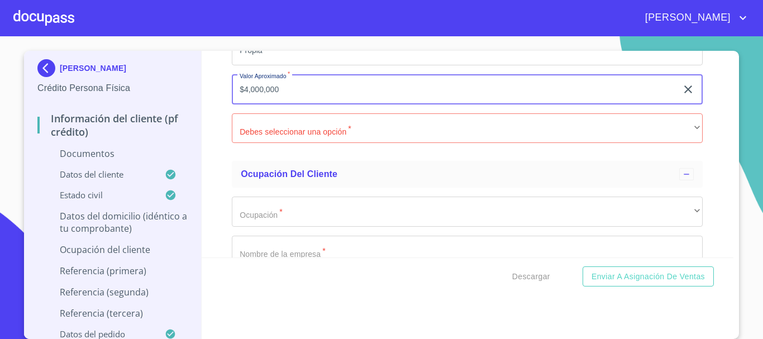
type input "$4,000,000"
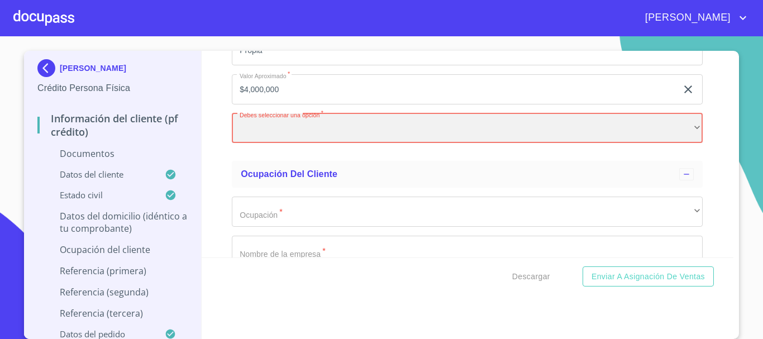
click at [656, 144] on div "​" at bounding box center [467, 128] width 471 height 30
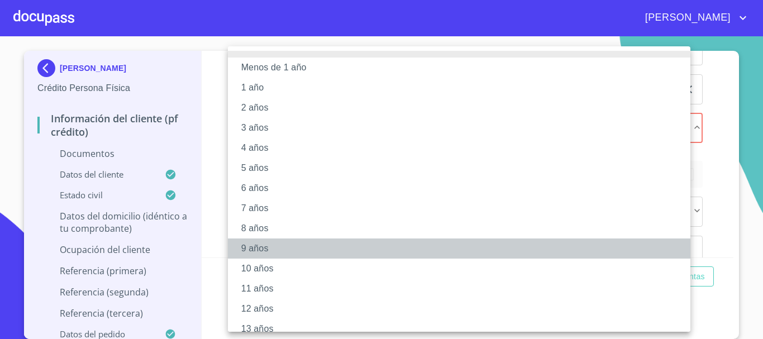
click at [270, 252] on li "9 años" at bounding box center [463, 248] width 471 height 20
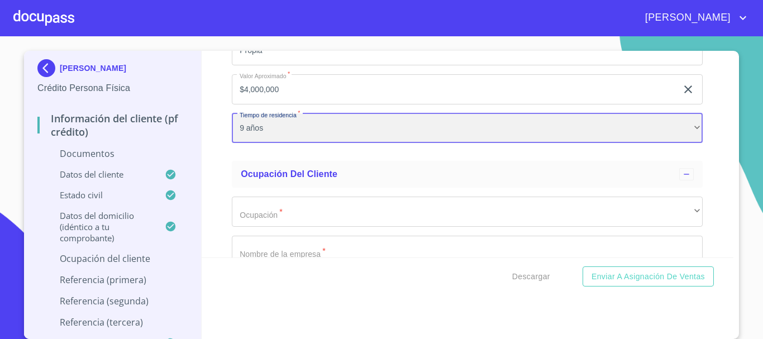
scroll to position [3678, 0]
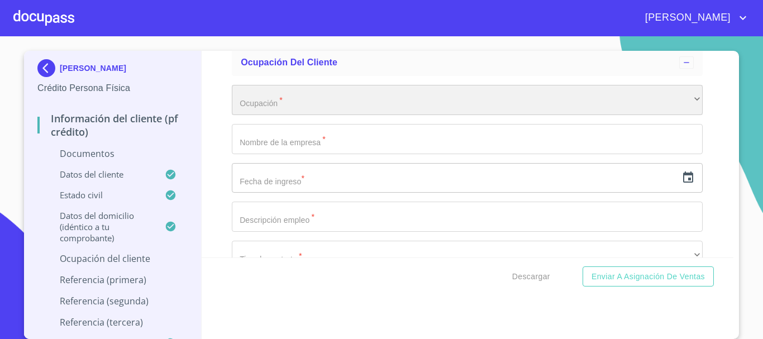
click at [285, 115] on div "​" at bounding box center [467, 100] width 471 height 30
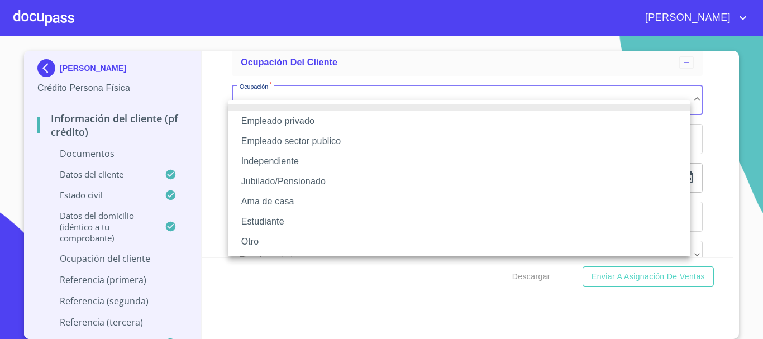
click at [289, 162] on li "Independiente" at bounding box center [459, 161] width 462 height 20
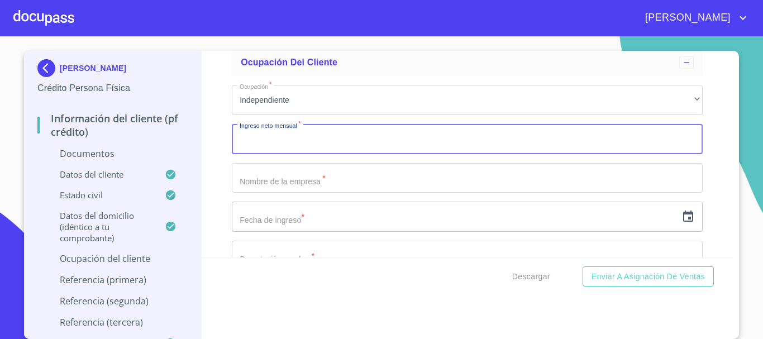
click at [284, 154] on input "Documento de identificación   *" at bounding box center [467, 139] width 471 height 30
type input "30000"
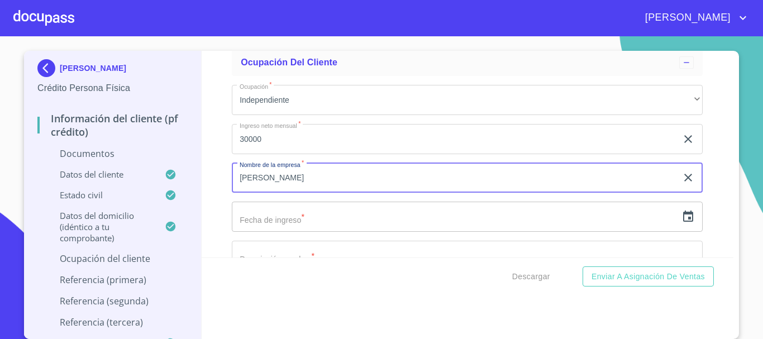
type input "[PERSON_NAME]"
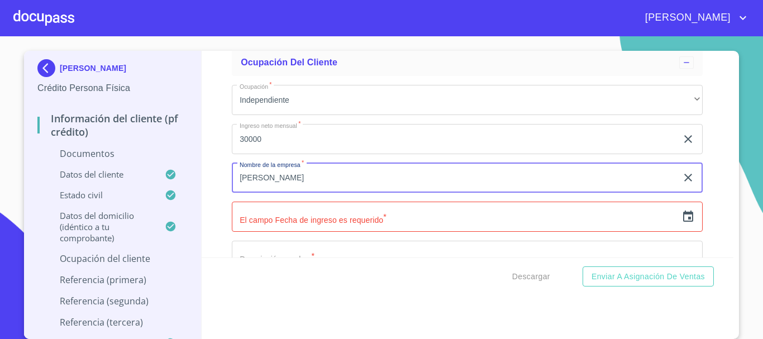
type input "[PERSON_NAME]"
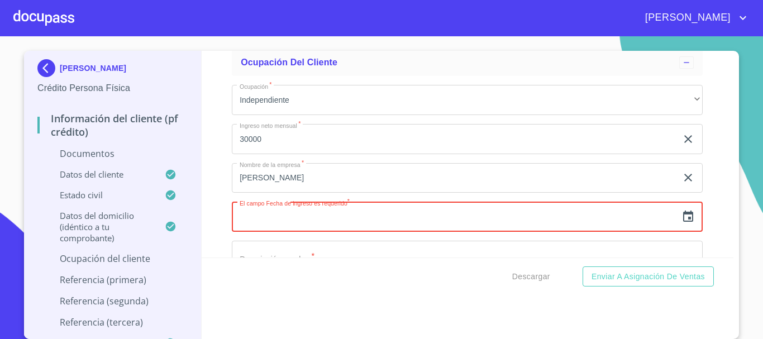
click at [681, 223] on icon "button" at bounding box center [687, 216] width 13 height 13
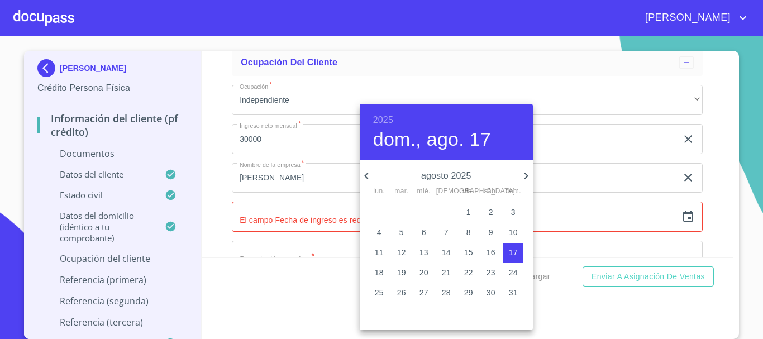
click at [384, 118] on h6 "2025" at bounding box center [383, 120] width 20 height 16
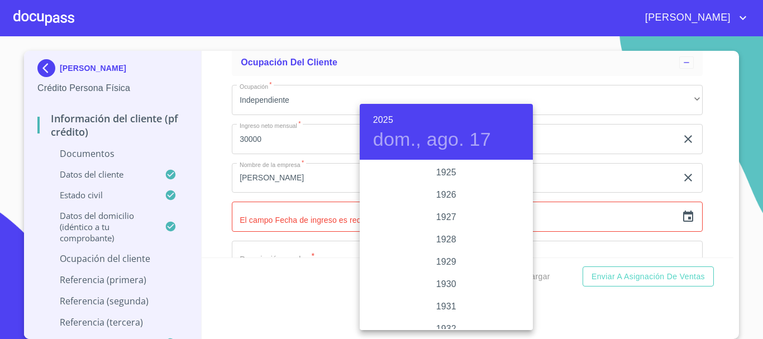
scroll to position [2167, 0]
click at [384, 118] on h6 "2025" at bounding box center [383, 120] width 20 height 16
click at [440, 270] on div "2009" at bounding box center [446, 273] width 173 height 22
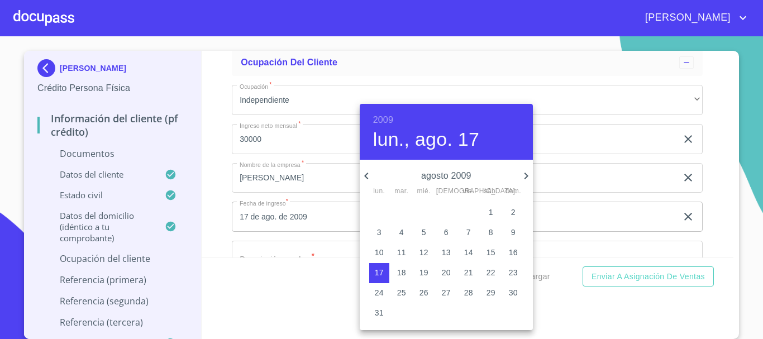
click at [367, 176] on icon "button" at bounding box center [366, 175] width 13 height 13
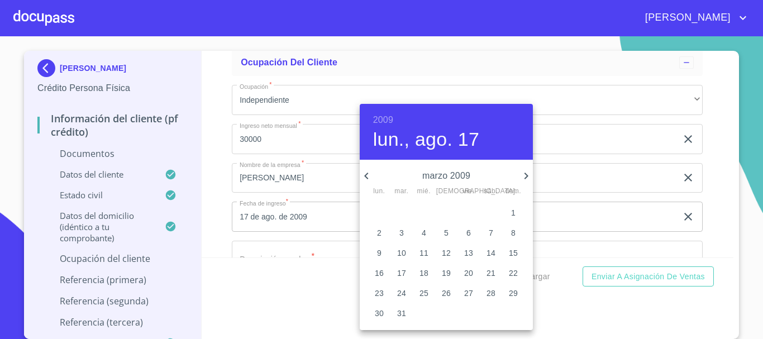
click at [367, 176] on icon "button" at bounding box center [366, 175] width 13 height 13
click at [513, 210] on p "1" at bounding box center [513, 212] width 4 height 11
type input "1 de feb. de 2009"
click at [715, 168] on div at bounding box center [381, 169] width 763 height 339
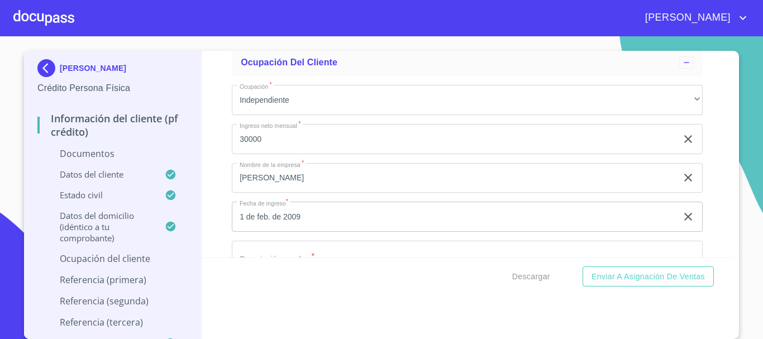
scroll to position [3734, 0]
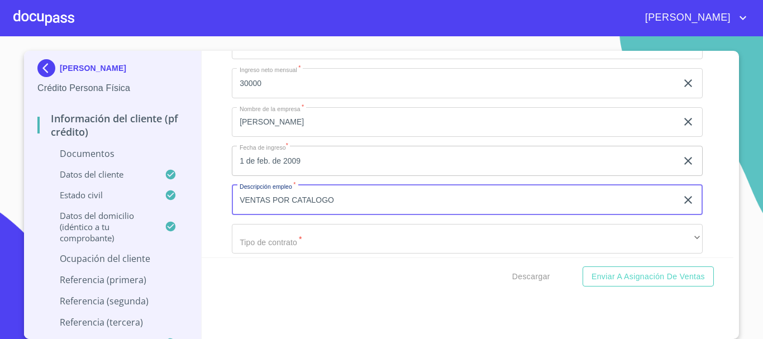
type input "VENTAS POR CATALOGO"
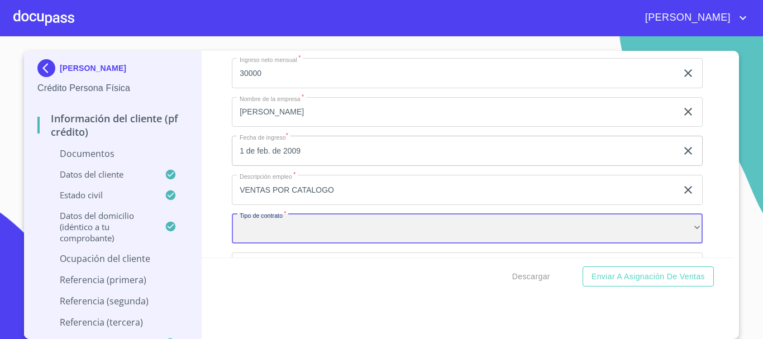
scroll to position [3856, 0]
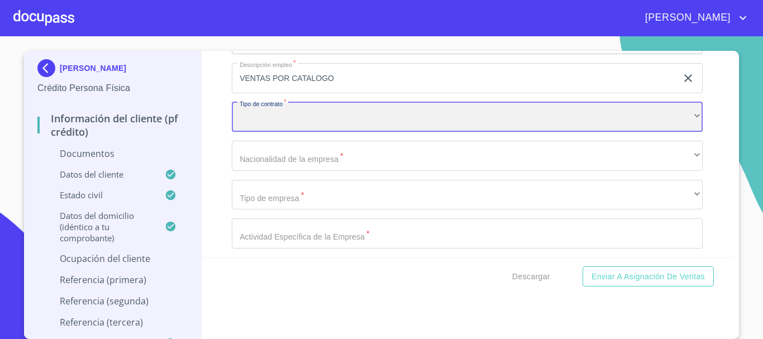
click at [304, 132] on div "​" at bounding box center [467, 117] width 471 height 30
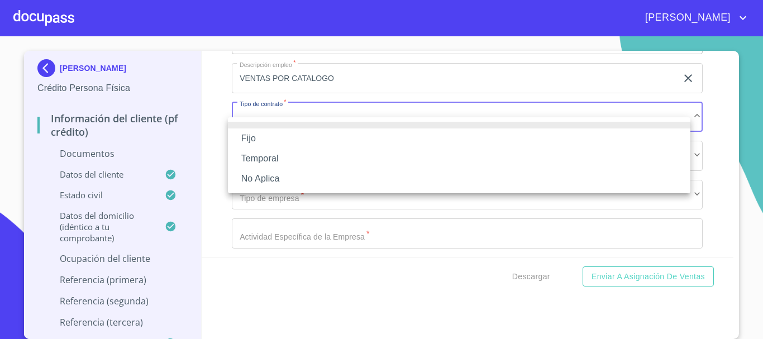
click at [283, 176] on li "No Aplica" at bounding box center [459, 179] width 462 height 20
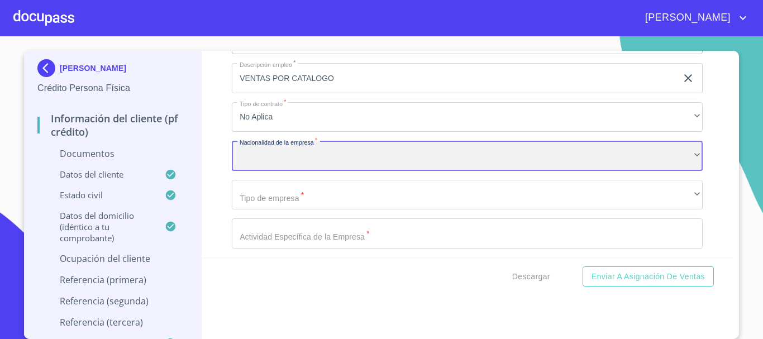
click at [331, 165] on div "​" at bounding box center [467, 156] width 471 height 30
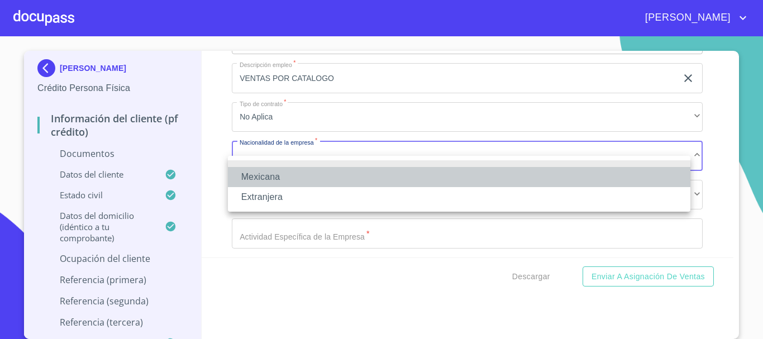
click at [304, 172] on li "Mexicana" at bounding box center [459, 177] width 462 height 20
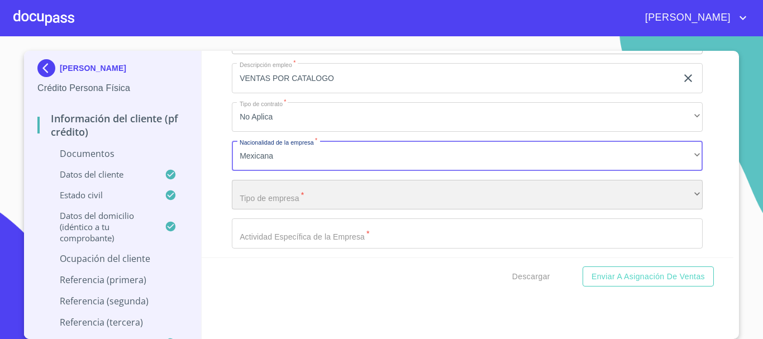
click at [257, 209] on div "​" at bounding box center [467, 195] width 471 height 30
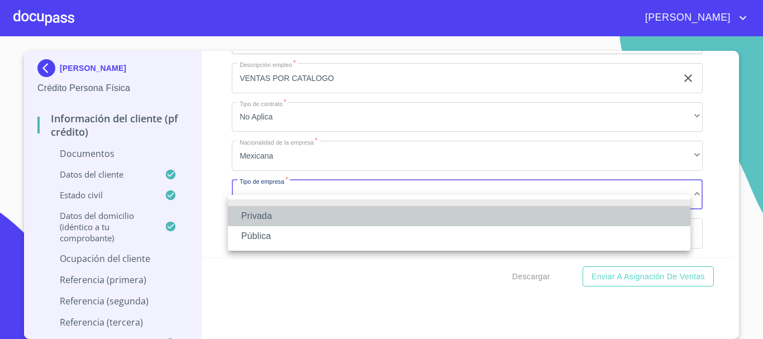
click at [257, 209] on li "Privada" at bounding box center [459, 216] width 462 height 20
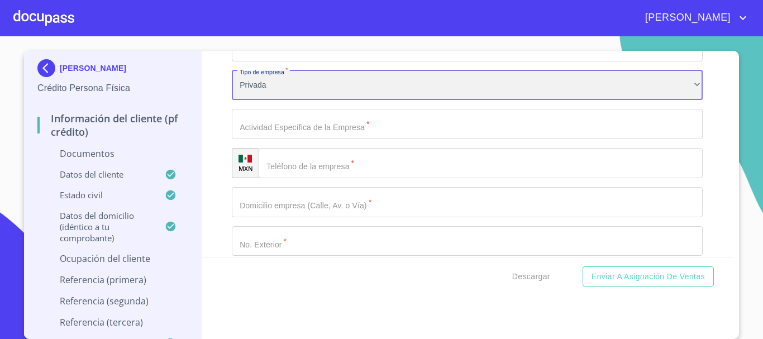
scroll to position [3967, 0]
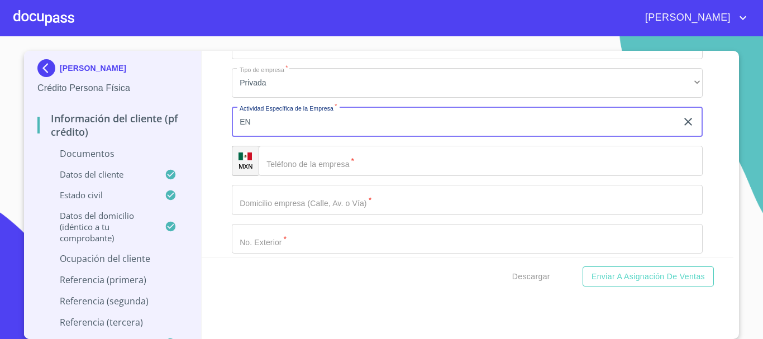
type input "E"
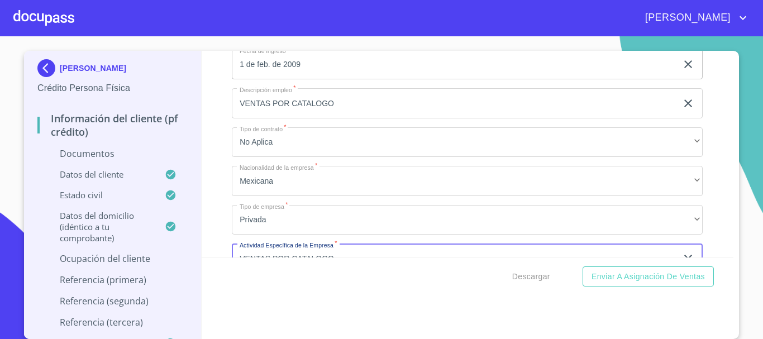
scroll to position [3912, 0]
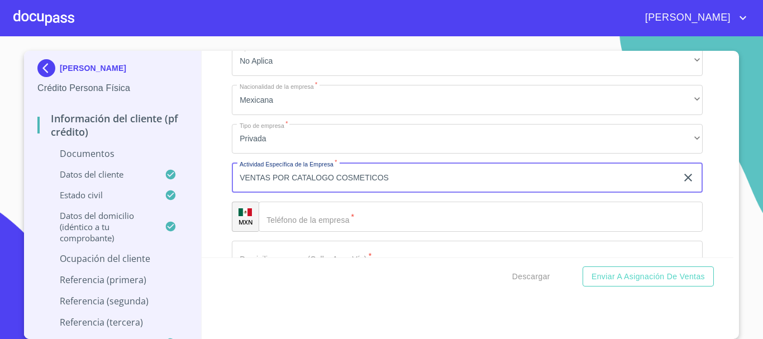
type input "VENTAS POR CATALOGO COSMETICOS"
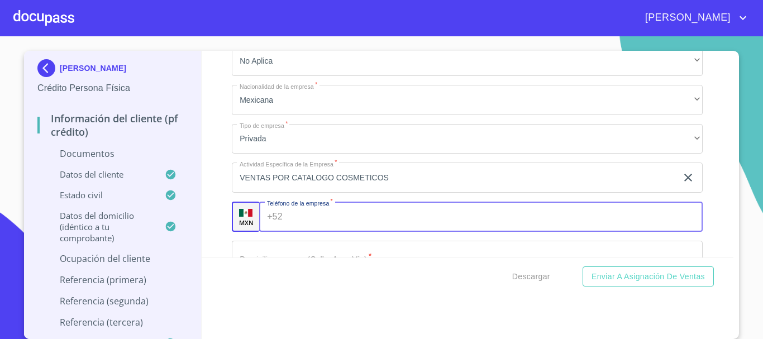
scroll to position [3967, 0]
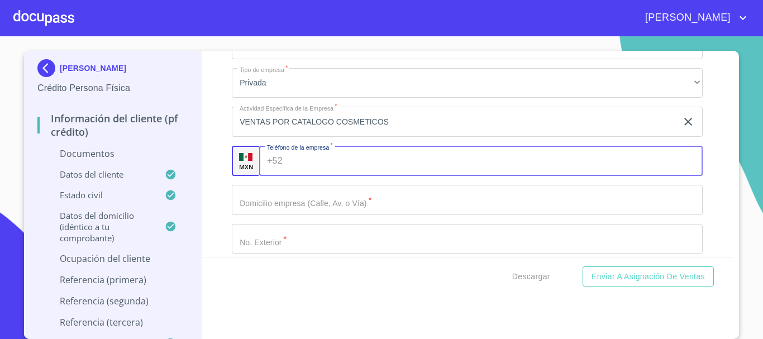
click at [355, 175] on input "Documento de identificación   *" at bounding box center [495, 161] width 416 height 30
type input "[PHONE_NUMBER]"
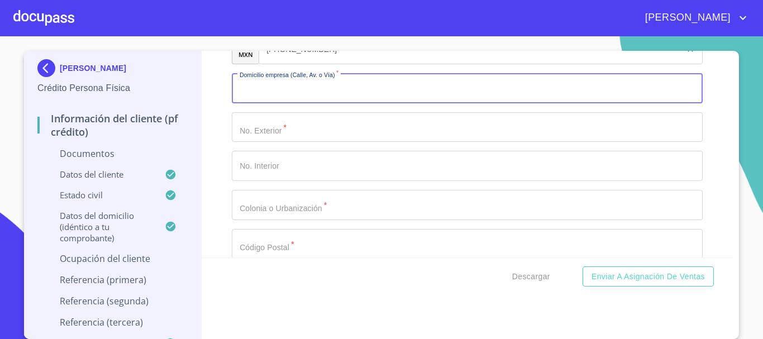
scroll to position [4023, 0]
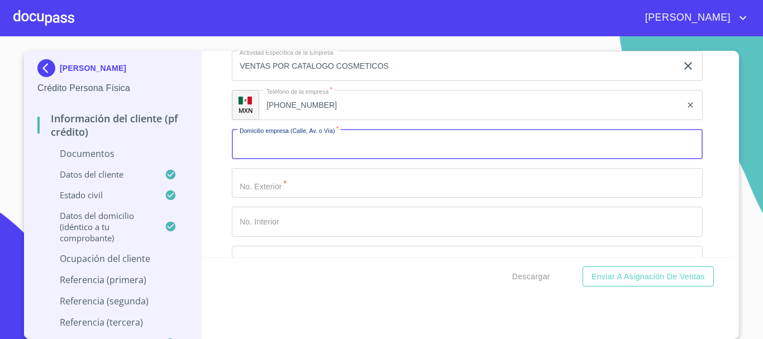
click at [415, 159] on input "Documento de identificación   *" at bounding box center [467, 144] width 471 height 30
type input "FERROCARRIL"
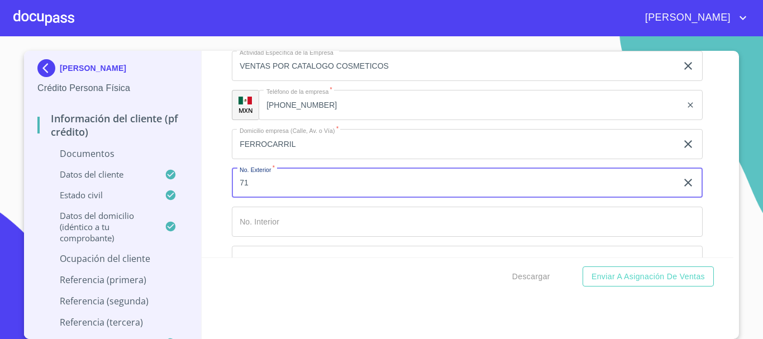
type input "71"
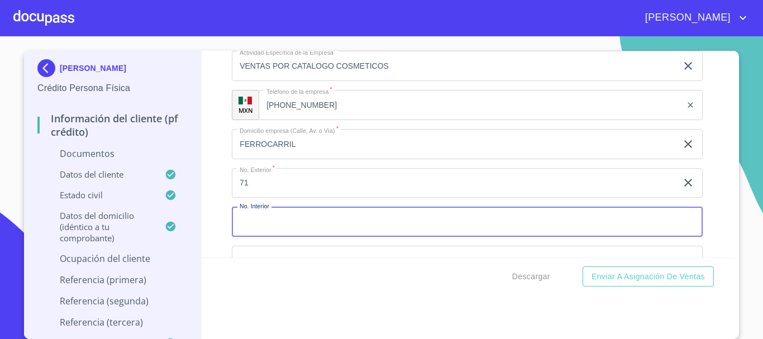
scroll to position [4079, 0]
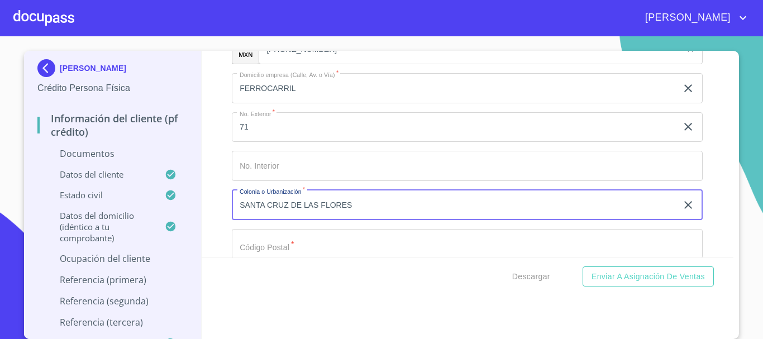
type input "SANTA CRUZ DE LAS FLORES"
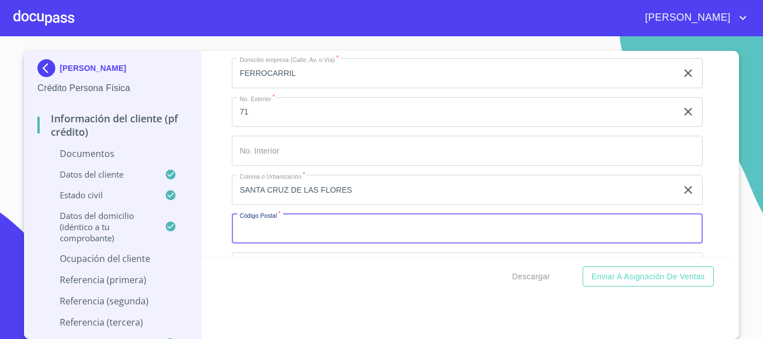
click at [331, 242] on input "Documento de identificación   *" at bounding box center [467, 229] width 471 height 30
type input "45640"
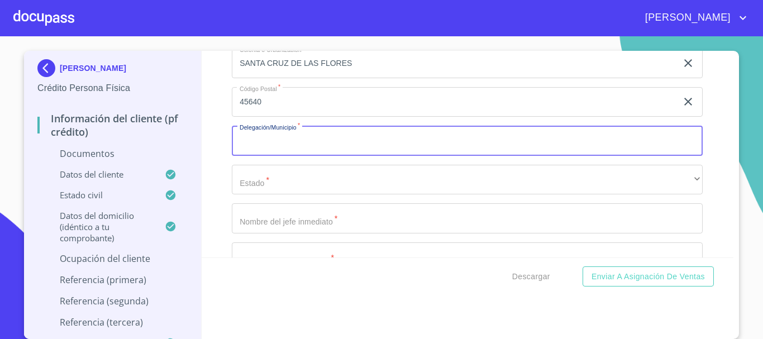
click at [252, 153] on input "Documento de identificación   *" at bounding box center [467, 141] width 471 height 30
type input "TLAJOMULCO DE ZUÑIGA"
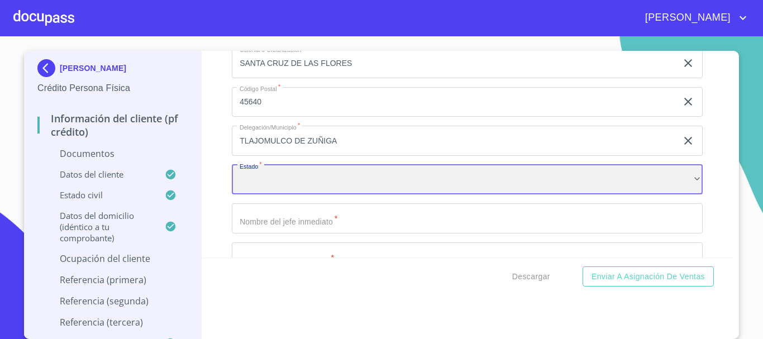
click at [284, 195] on div "​" at bounding box center [467, 180] width 471 height 30
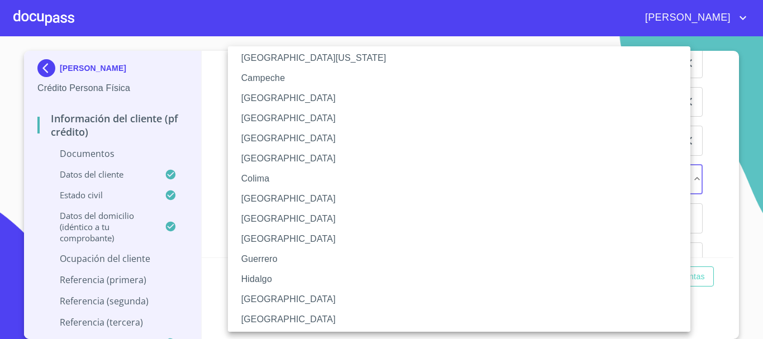
scroll to position [112, 0]
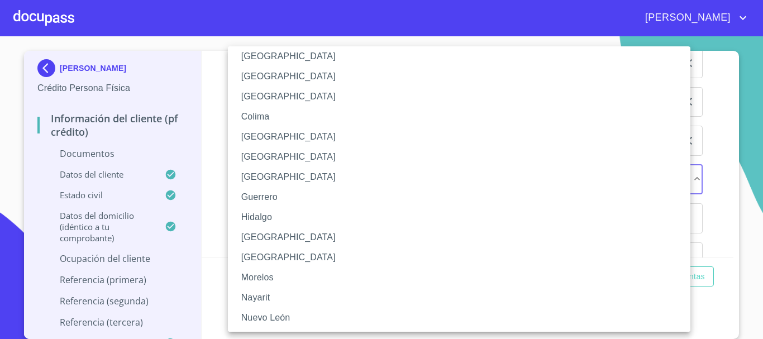
click at [282, 238] on li "[GEOGRAPHIC_DATA]" at bounding box center [463, 237] width 471 height 20
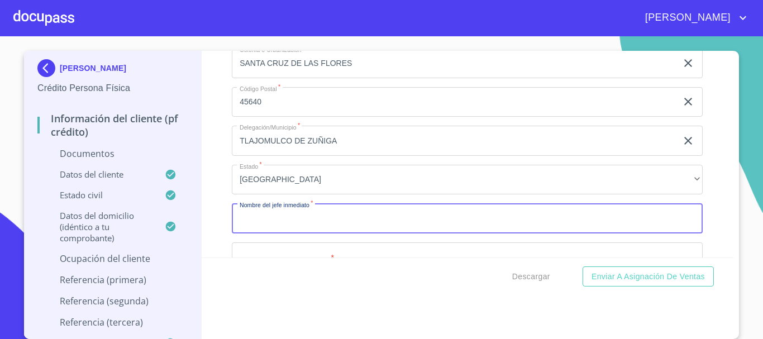
click at [362, 233] on input "Documento de identificación   *" at bounding box center [467, 218] width 471 height 30
type input "[PERSON_NAME]"
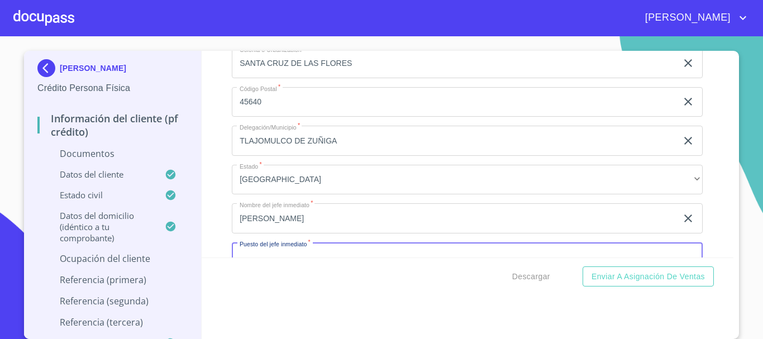
scroll to position [4249, 0]
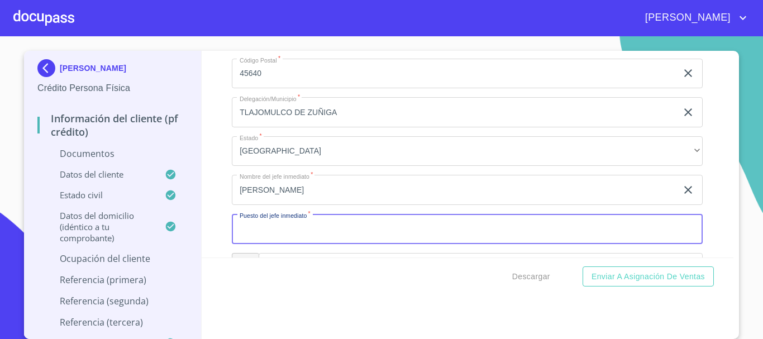
click at [369, 243] on input "Documento de identificación   *" at bounding box center [467, 229] width 471 height 30
drag, startPoint x: 365, startPoint y: 242, endPoint x: 177, endPoint y: 242, distance: 188.2
click at [177, 242] on div "[PERSON_NAME] Crédito Persona Física Información del cliente (PF crédito) Docum…" at bounding box center [378, 195] width 709 height 288
type input "V"
type input "ASESOR VENTAS POR CATALOGO"
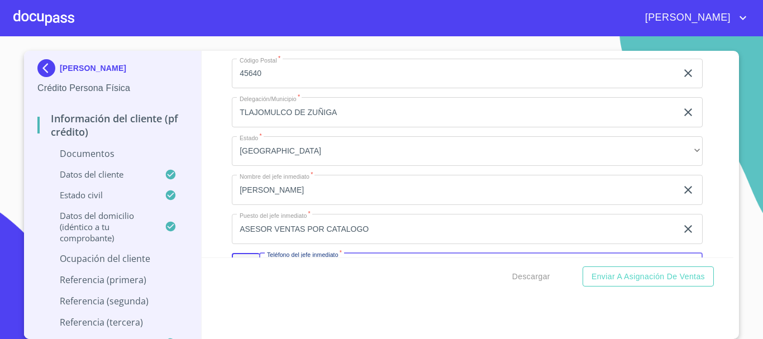
scroll to position [4377, 0]
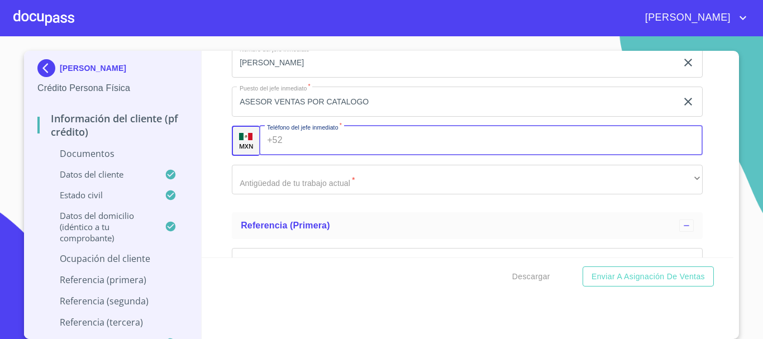
click at [345, 155] on input "Documento de identificación   *" at bounding box center [495, 141] width 416 height 30
type input "[PHONE_NUMBER]"
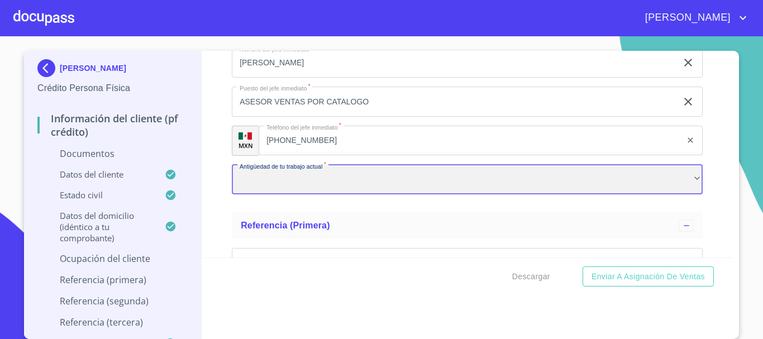
click at [305, 194] on div "​" at bounding box center [467, 180] width 471 height 30
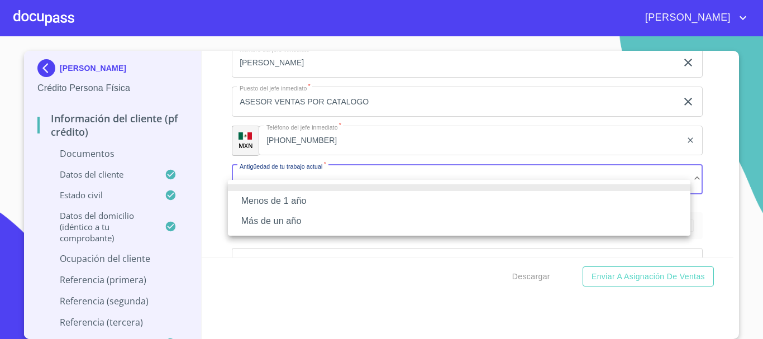
click at [293, 219] on li "Más de un año" at bounding box center [459, 221] width 462 height 20
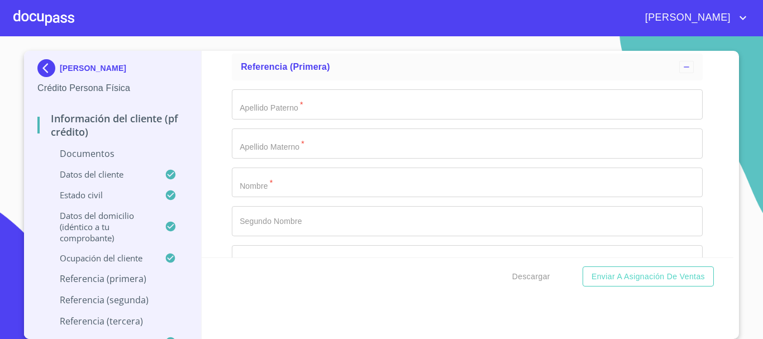
scroll to position [4600, 0]
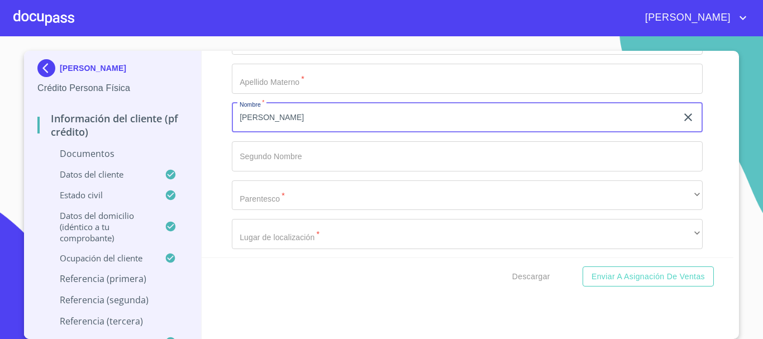
type input "[PERSON_NAME]"
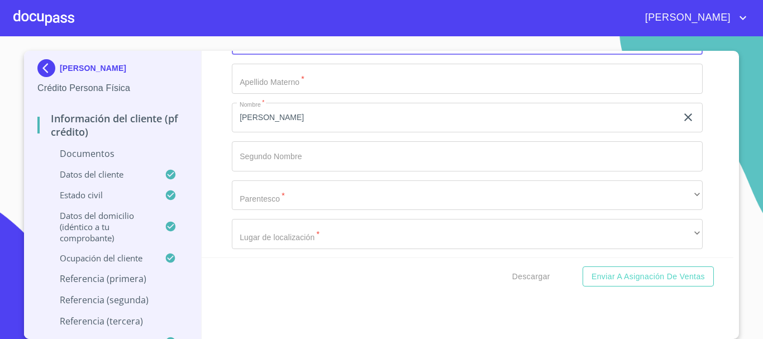
scroll to position [4598, 0]
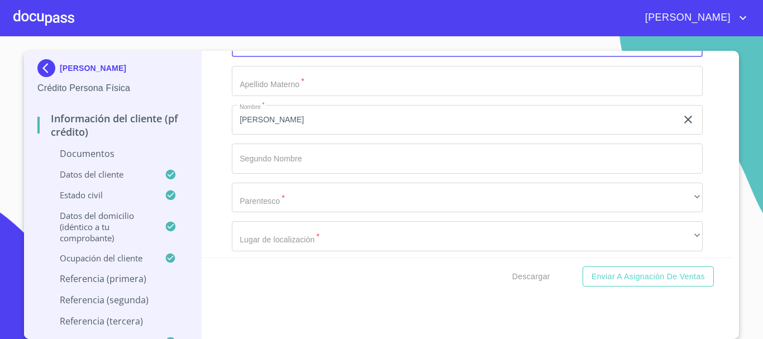
type input "[PERSON_NAME]"
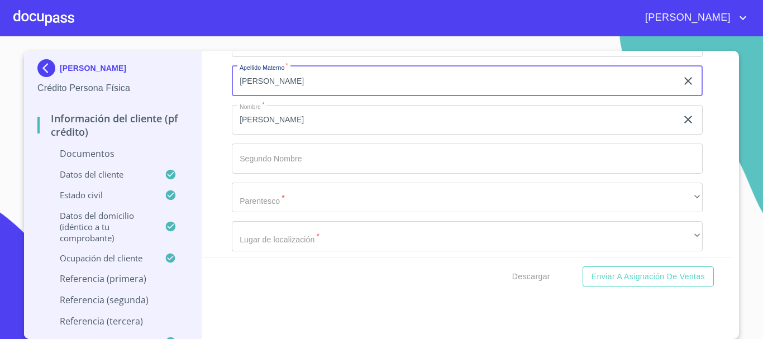
type input "[PERSON_NAME]"
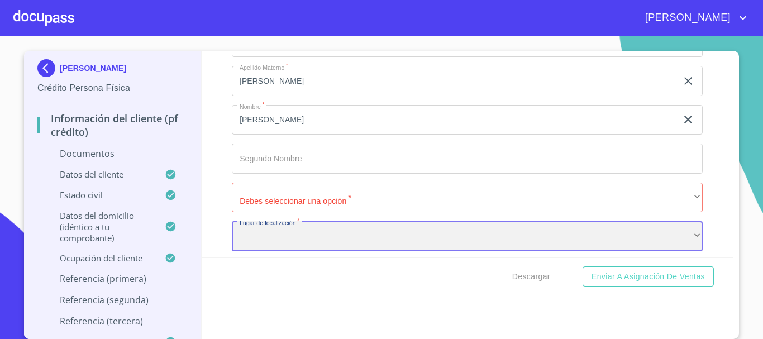
scroll to position [4606, 0]
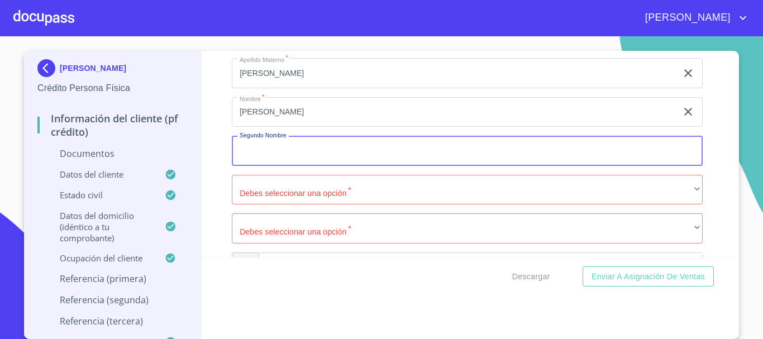
click at [297, 166] on input "Documento de identificación   *" at bounding box center [467, 151] width 471 height 30
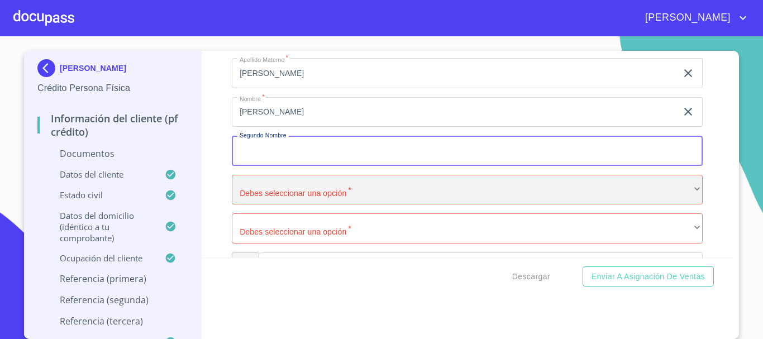
click at [285, 193] on div "​" at bounding box center [467, 190] width 471 height 30
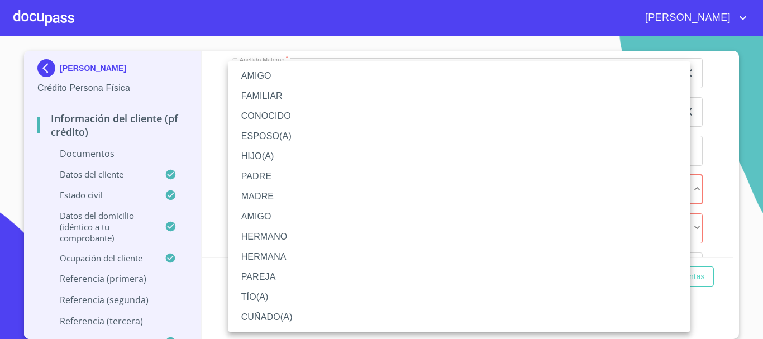
click at [269, 252] on li "HERMANA" at bounding box center [459, 257] width 462 height 20
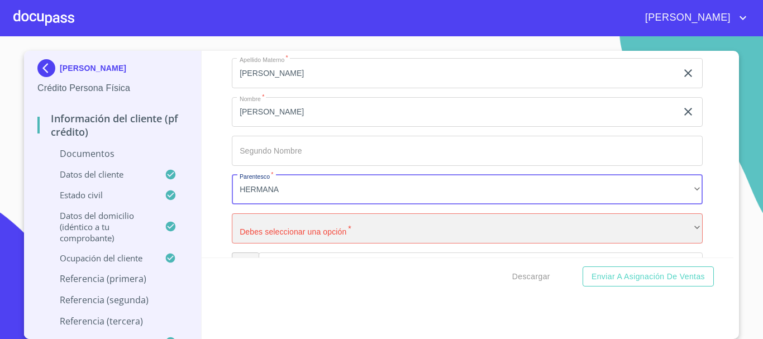
click at [327, 243] on div "​" at bounding box center [467, 228] width 471 height 30
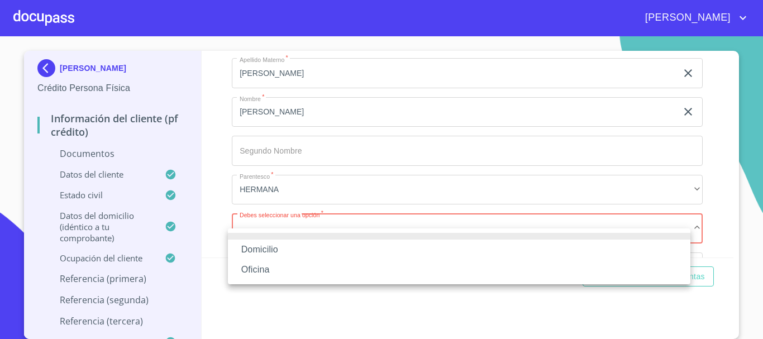
click at [282, 268] on li "Oficina" at bounding box center [459, 270] width 462 height 20
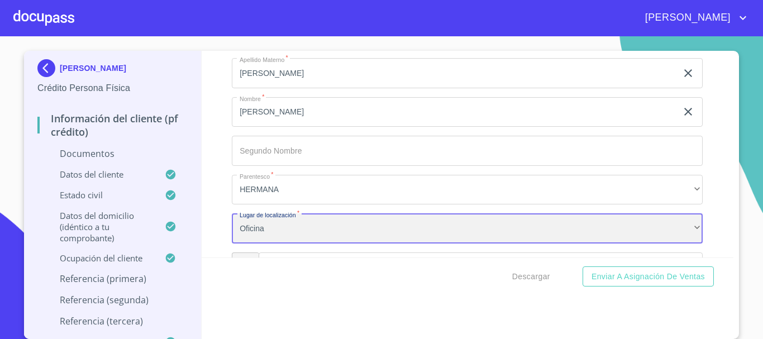
click at [300, 242] on div "Oficina" at bounding box center [467, 228] width 471 height 30
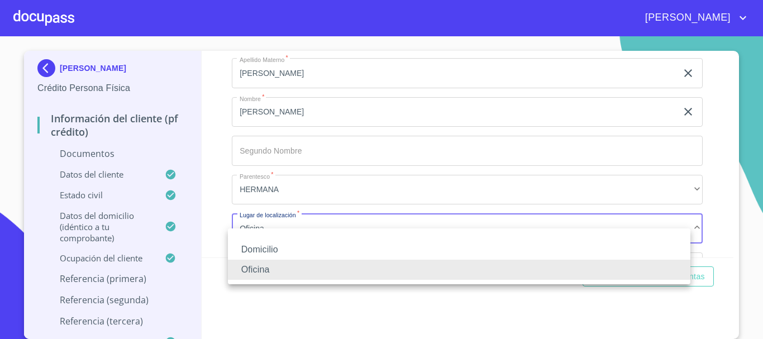
click at [272, 248] on li "Domicilio" at bounding box center [459, 250] width 462 height 20
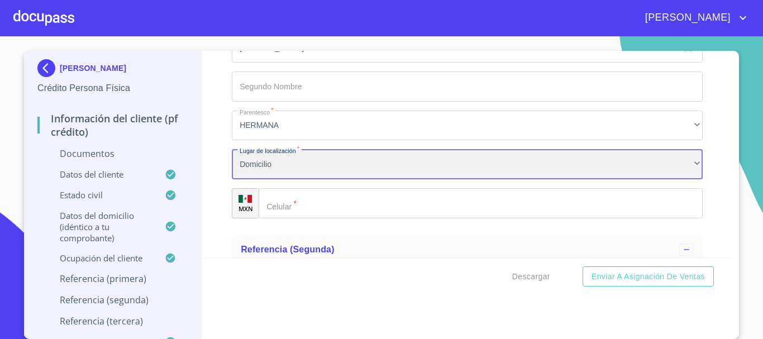
scroll to position [4717, 0]
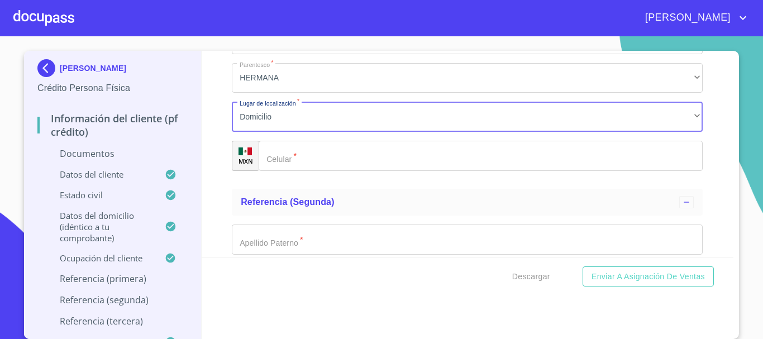
click at [304, 171] on input "Documento de identificación   *" at bounding box center [481, 156] width 444 height 30
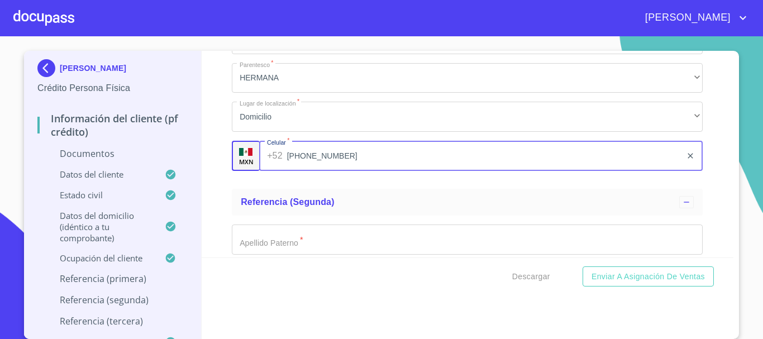
type input "[PHONE_NUMBER]"
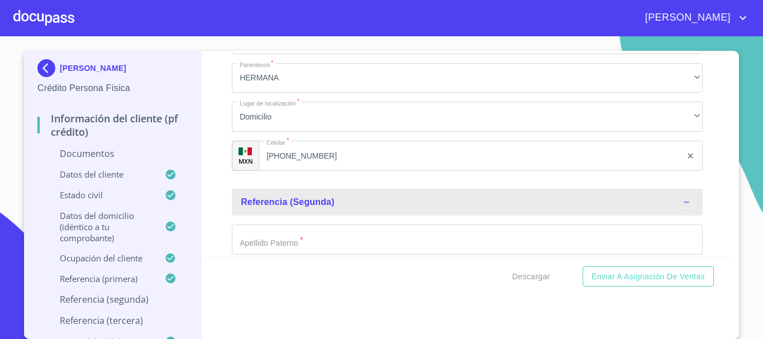
scroll to position [4829, 0]
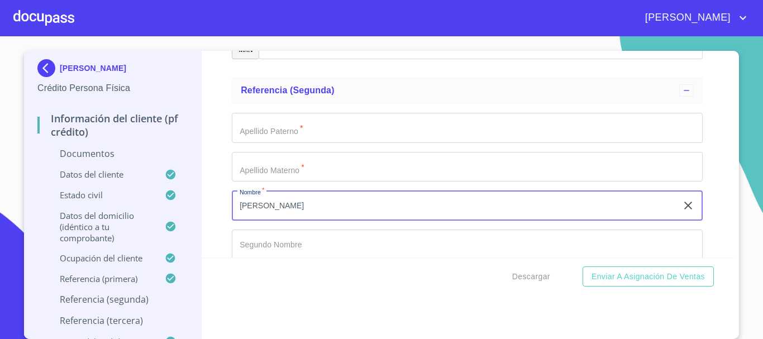
type input "[PERSON_NAME]"
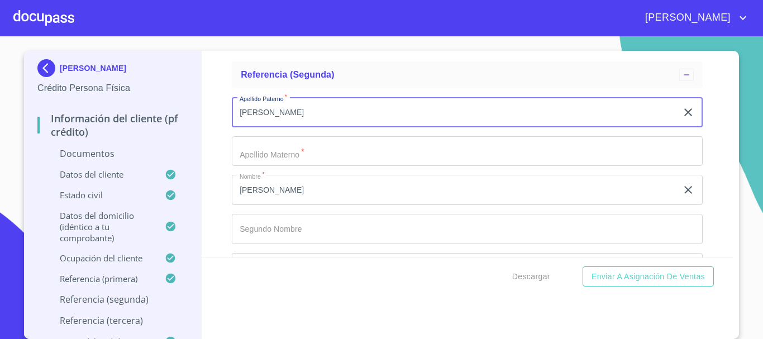
type input "[PERSON_NAME]"
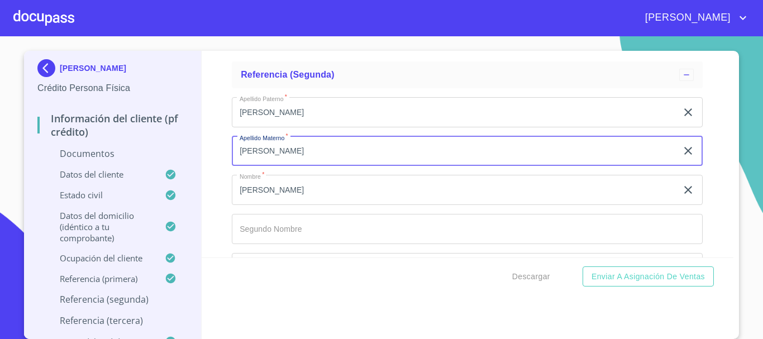
type input "[PERSON_NAME]"
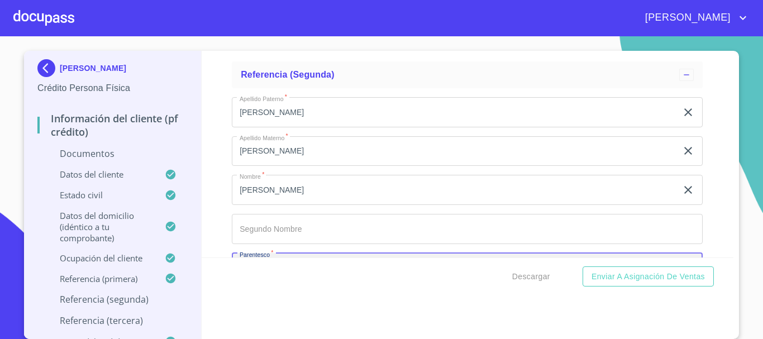
scroll to position [4972, 0]
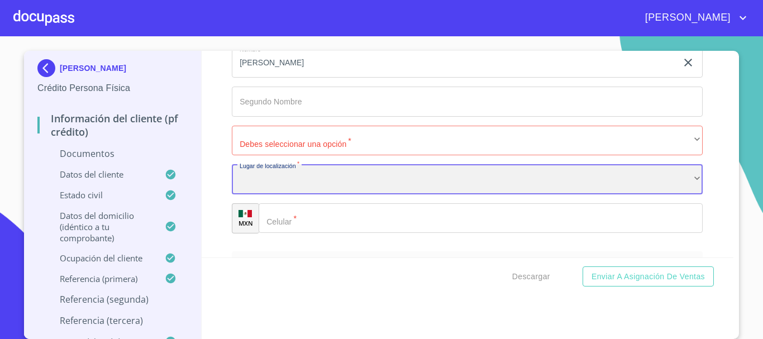
click at [274, 193] on div "​" at bounding box center [467, 179] width 471 height 30
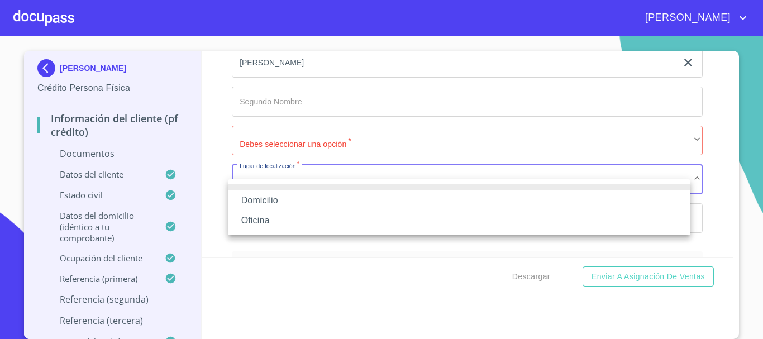
click at [289, 198] on li "Domicilio" at bounding box center [459, 200] width 462 height 20
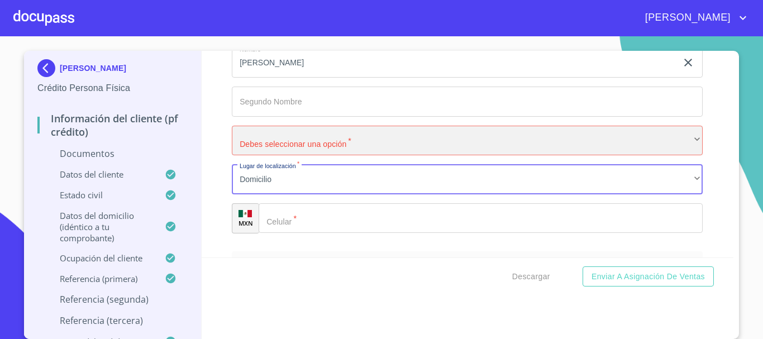
click at [304, 156] on div "​" at bounding box center [467, 141] width 471 height 30
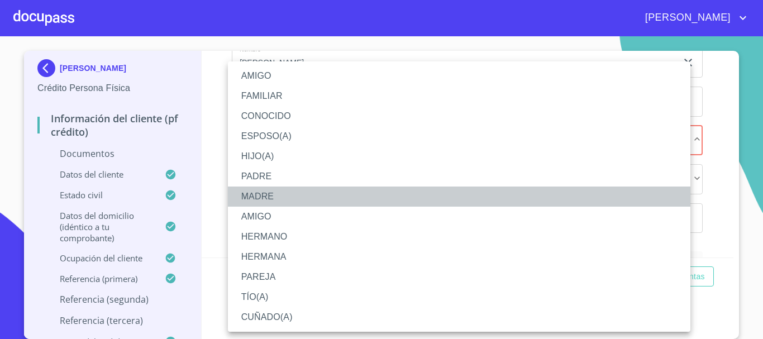
click at [286, 192] on li "MADRE" at bounding box center [459, 197] width 462 height 20
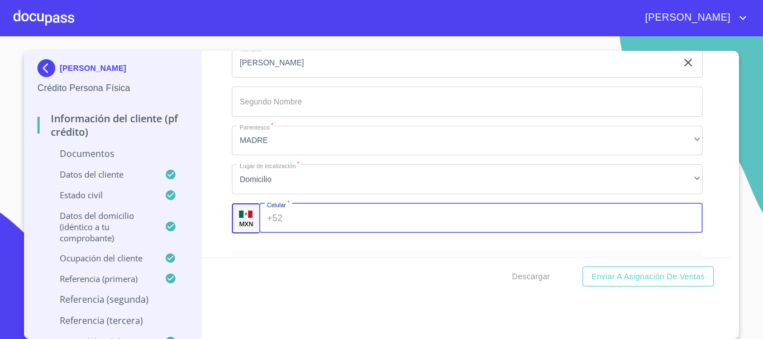
click at [297, 233] on input "Documento de identificación   *" at bounding box center [495, 218] width 416 height 30
type input "[PHONE_NUMBER]"
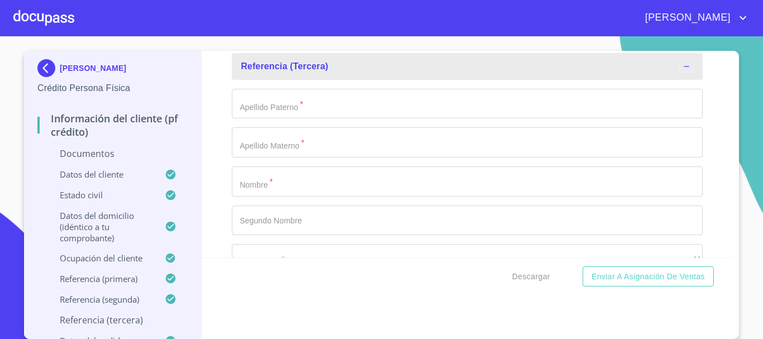
scroll to position [5152, 0]
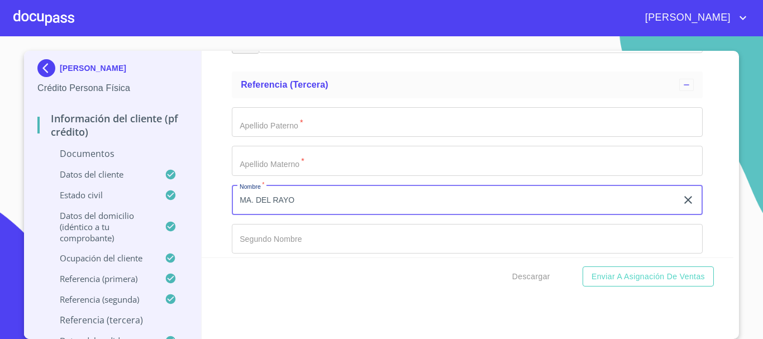
type input "MA. DEL RAYO"
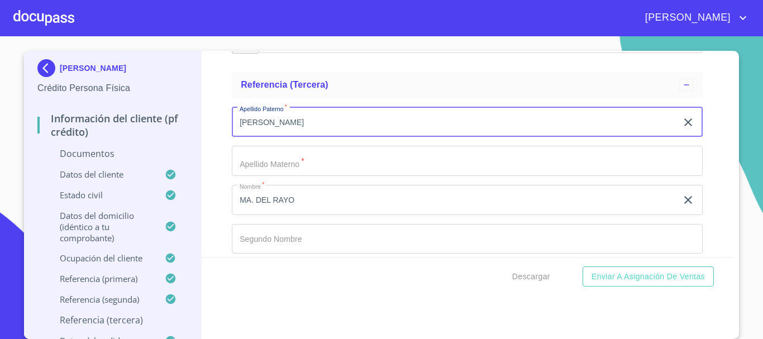
type input "[PERSON_NAME]"
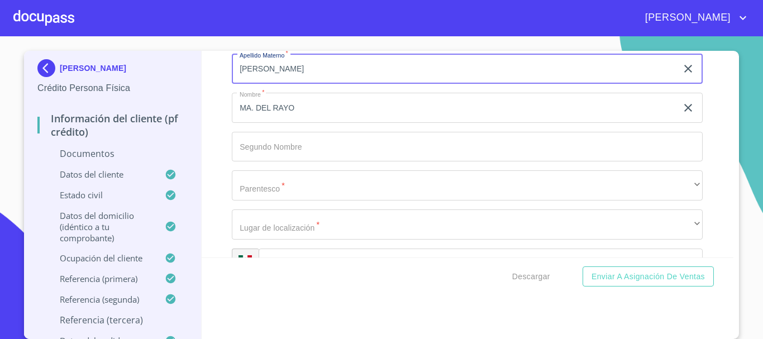
scroll to position [5319, 0]
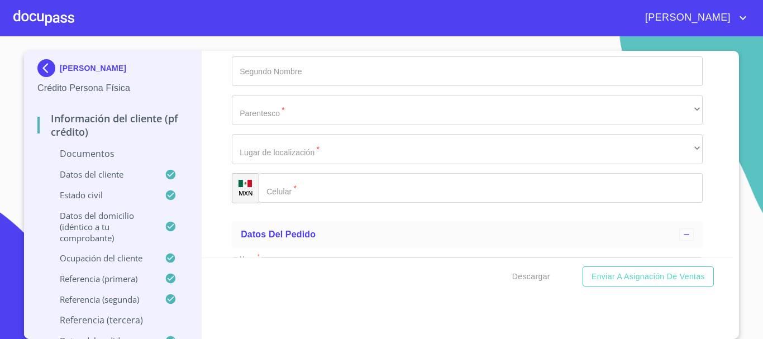
type input "[PERSON_NAME]"
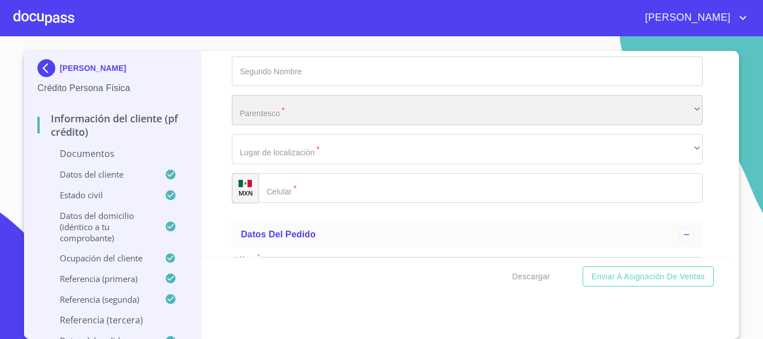
click at [297, 125] on div "​" at bounding box center [467, 110] width 471 height 30
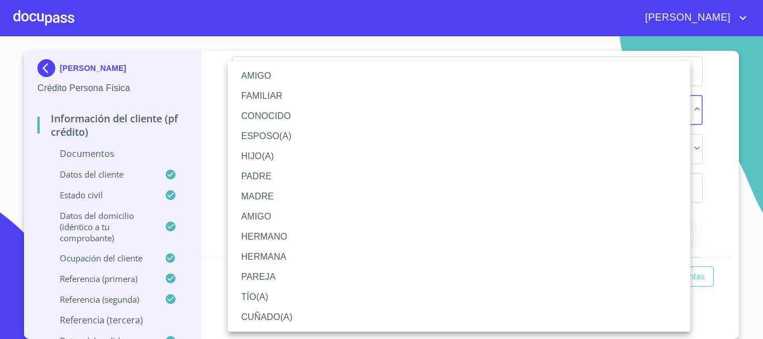
click at [277, 255] on li "HERMANA" at bounding box center [459, 257] width 462 height 20
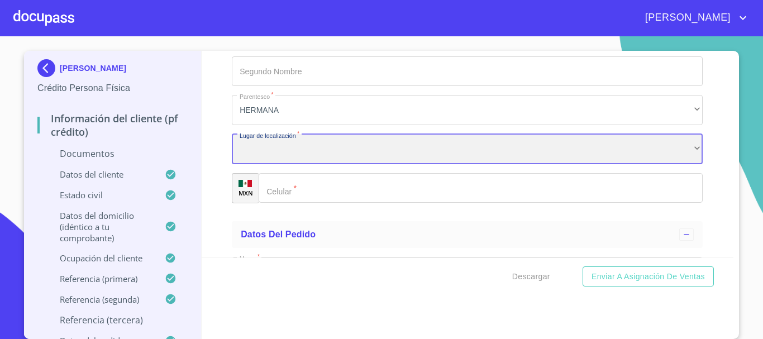
click at [275, 164] on div "​" at bounding box center [467, 149] width 471 height 30
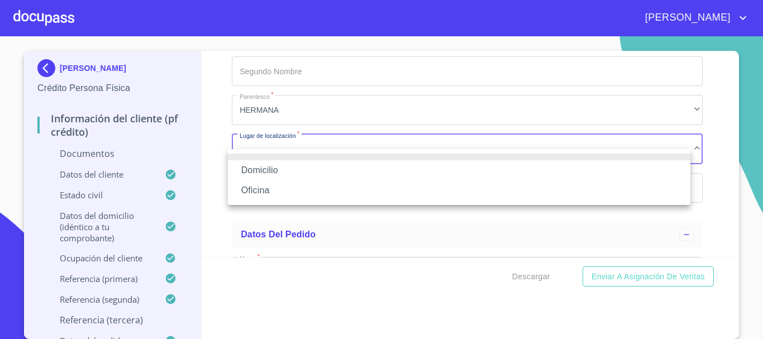
click at [275, 166] on li "Domicilio" at bounding box center [459, 170] width 462 height 20
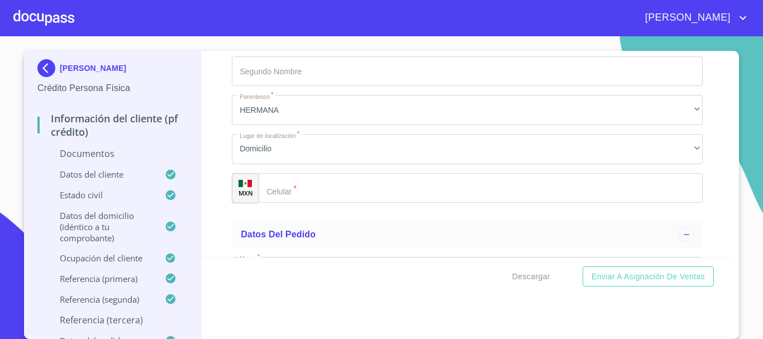
click at [309, 200] on input "Documento de identificación   *" at bounding box center [481, 188] width 444 height 30
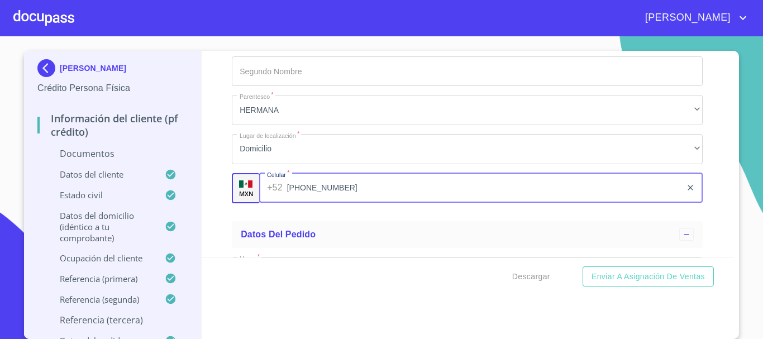
type input "[PHONE_NUMBER]"
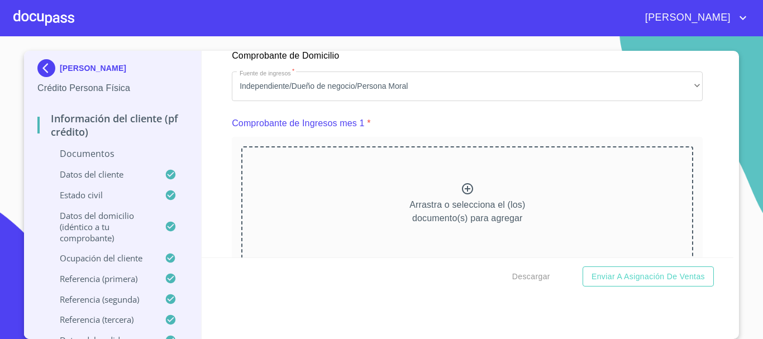
scroll to position [1083, 0]
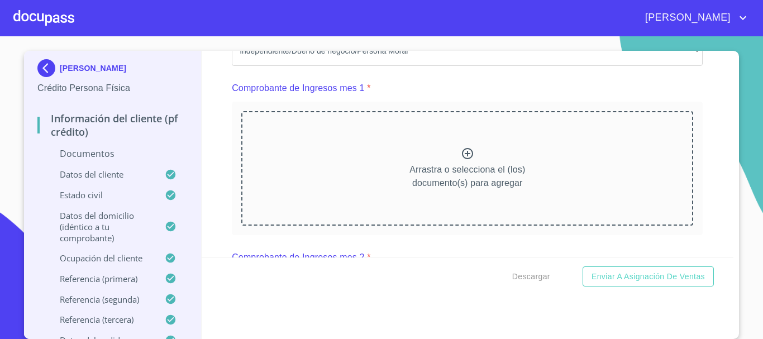
click at [461, 160] on icon at bounding box center [467, 153] width 13 height 13
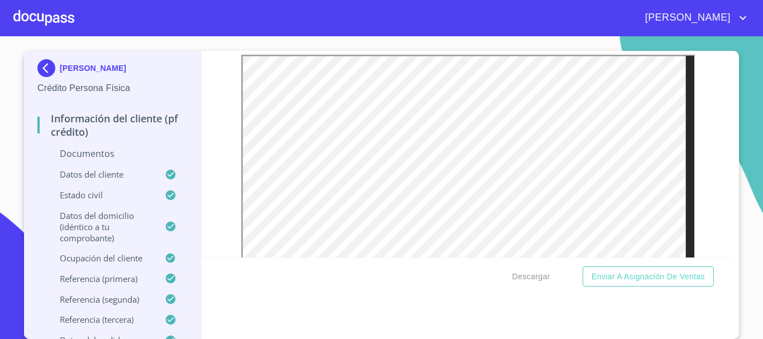
scroll to position [1586, 0]
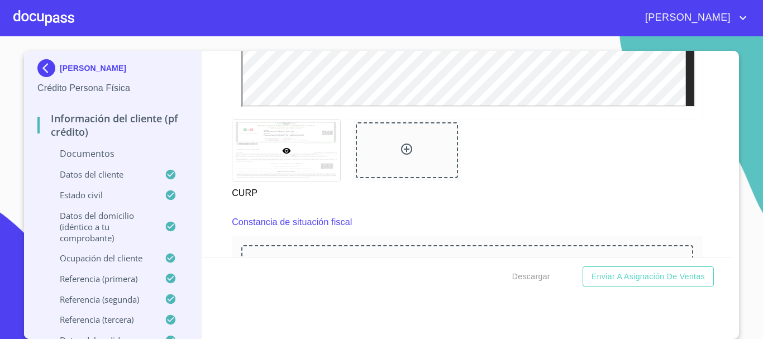
scroll to position [2033, 0]
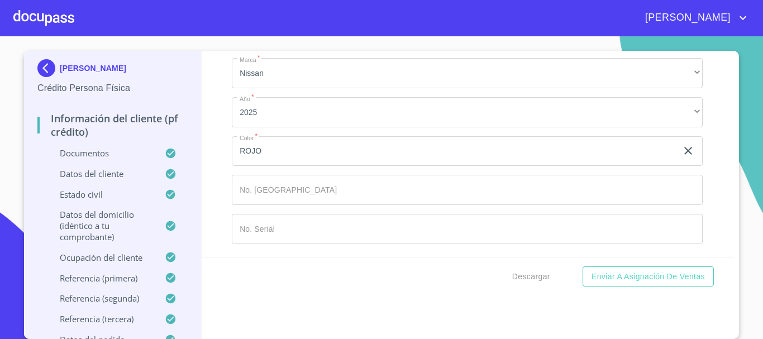
scroll to position [6452, 0]
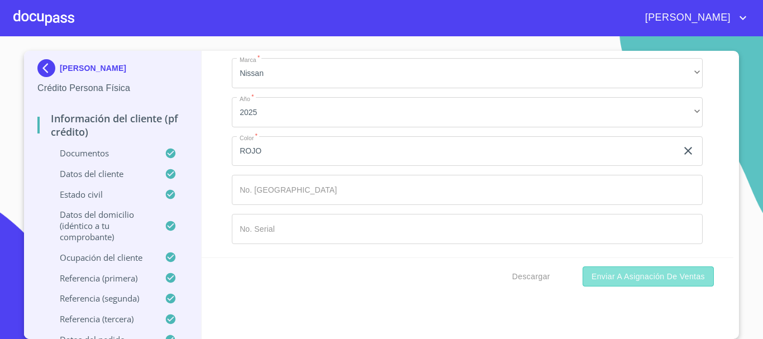
click at [643, 280] on span "Enviar a Asignación de Ventas" at bounding box center [647, 277] width 113 height 14
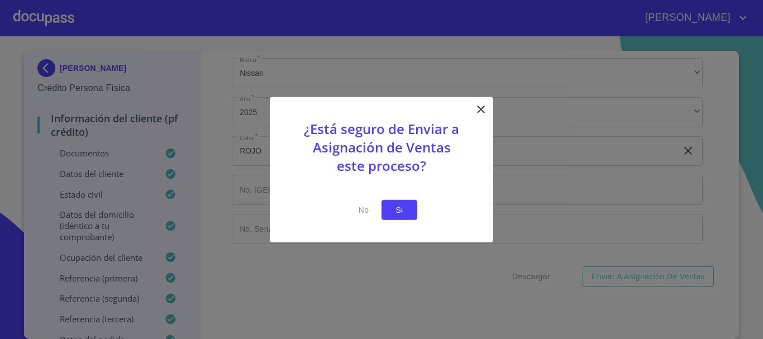
click at [398, 208] on span "Si" at bounding box center [399, 210] width 18 height 14
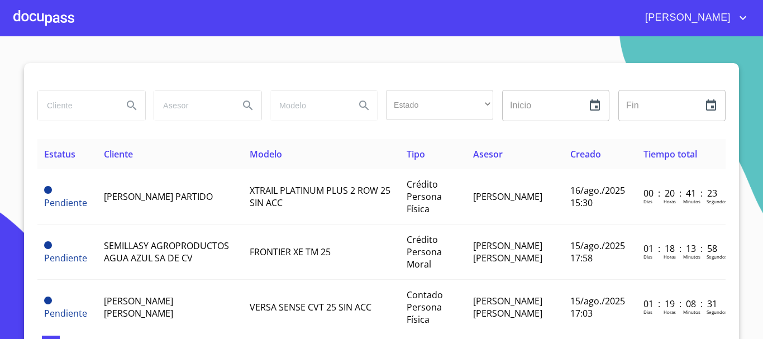
click at [53, 21] on div at bounding box center [43, 18] width 61 height 36
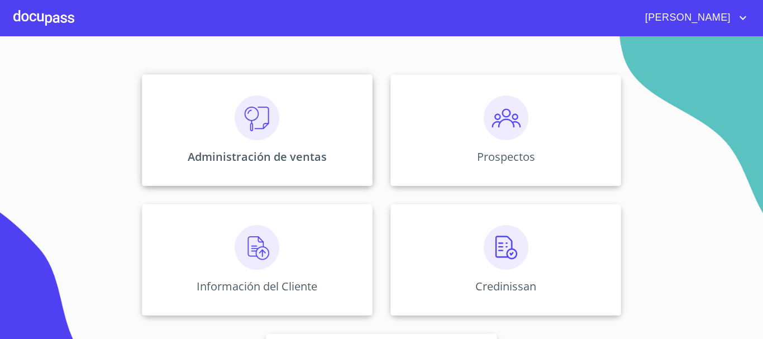
scroll to position [112, 0]
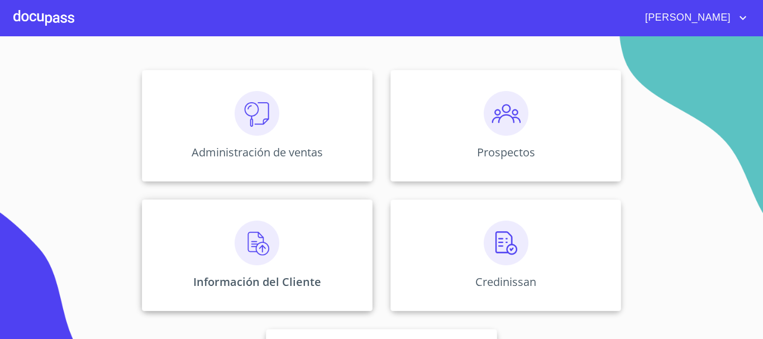
click at [257, 246] on img at bounding box center [257, 243] width 45 height 45
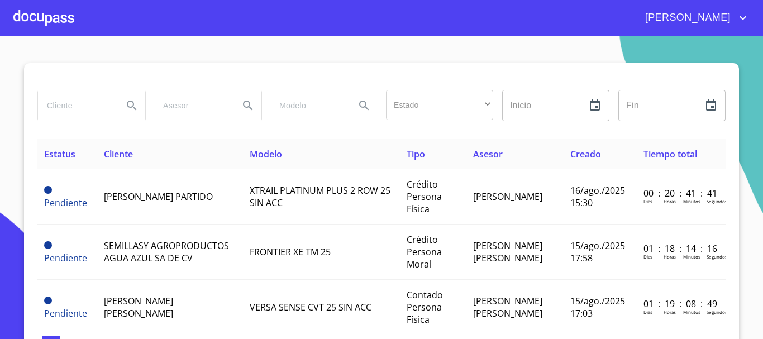
click at [83, 63] on section "Estado ​ ​ Inicio ​ Fin ​ Estatus Cliente Modelo Tipo Asesor Creado Tiempo tota…" at bounding box center [381, 187] width 763 height 303
click at [115, 71] on div at bounding box center [381, 76] width 688 height 27
click at [71, 104] on input "search" at bounding box center [76, 105] width 76 height 30
click at [60, 101] on input "search" at bounding box center [76, 105] width 76 height 30
click at [79, 103] on input "search" at bounding box center [76, 105] width 76 height 30
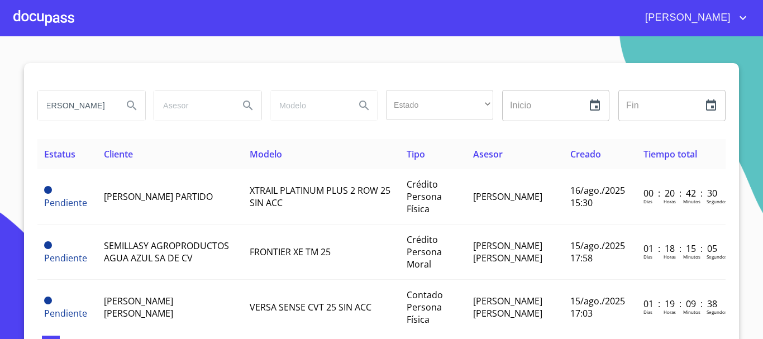
scroll to position [0, 18]
type input "[PERSON_NAME]"
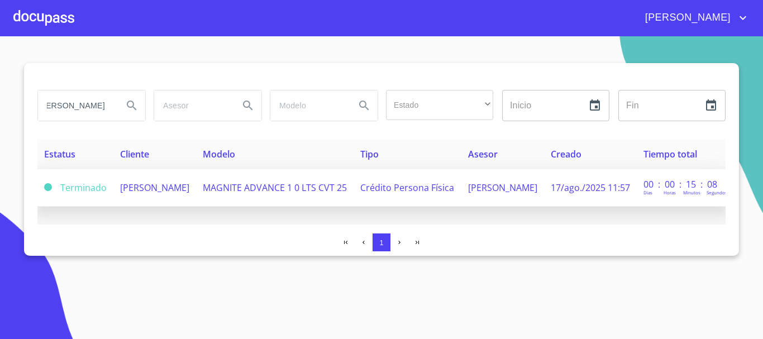
scroll to position [0, 0]
click at [144, 194] on span "[PERSON_NAME]" at bounding box center [154, 187] width 69 height 12
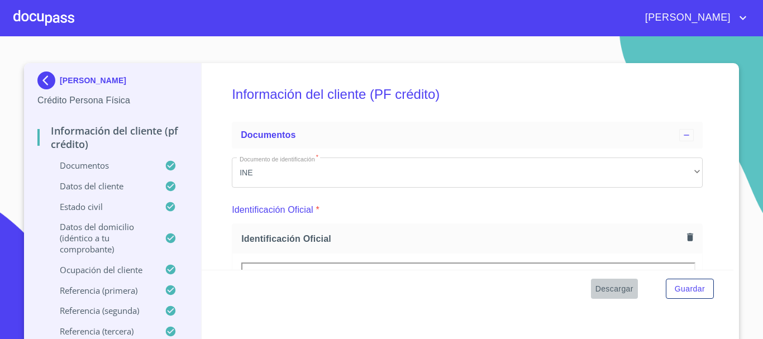
click at [604, 284] on span "Descargar" at bounding box center [614, 289] width 38 height 14
